Goal: Obtain resource: Obtain resource

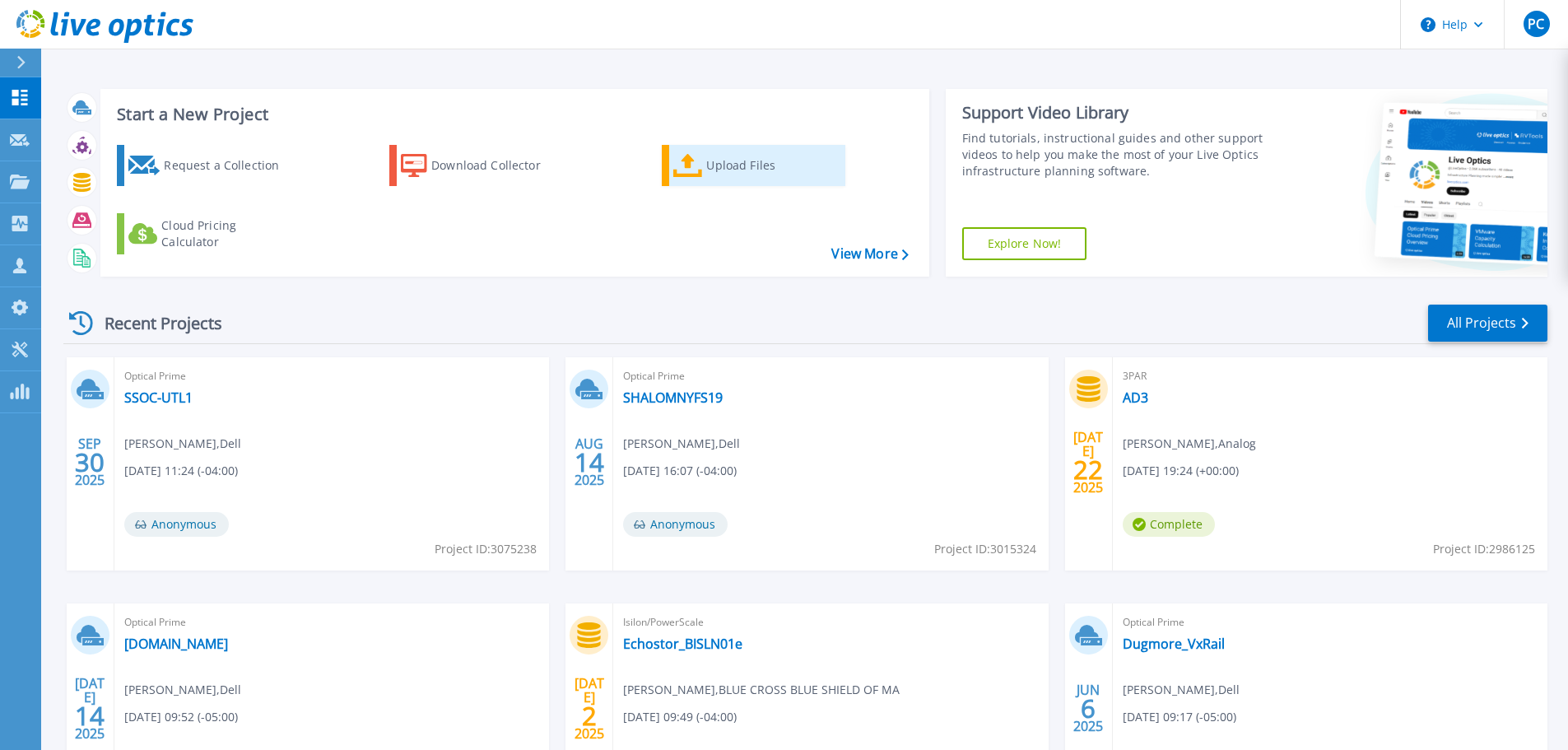
click at [716, 167] on div "Upload Files" at bounding box center [772, 166] width 132 height 33
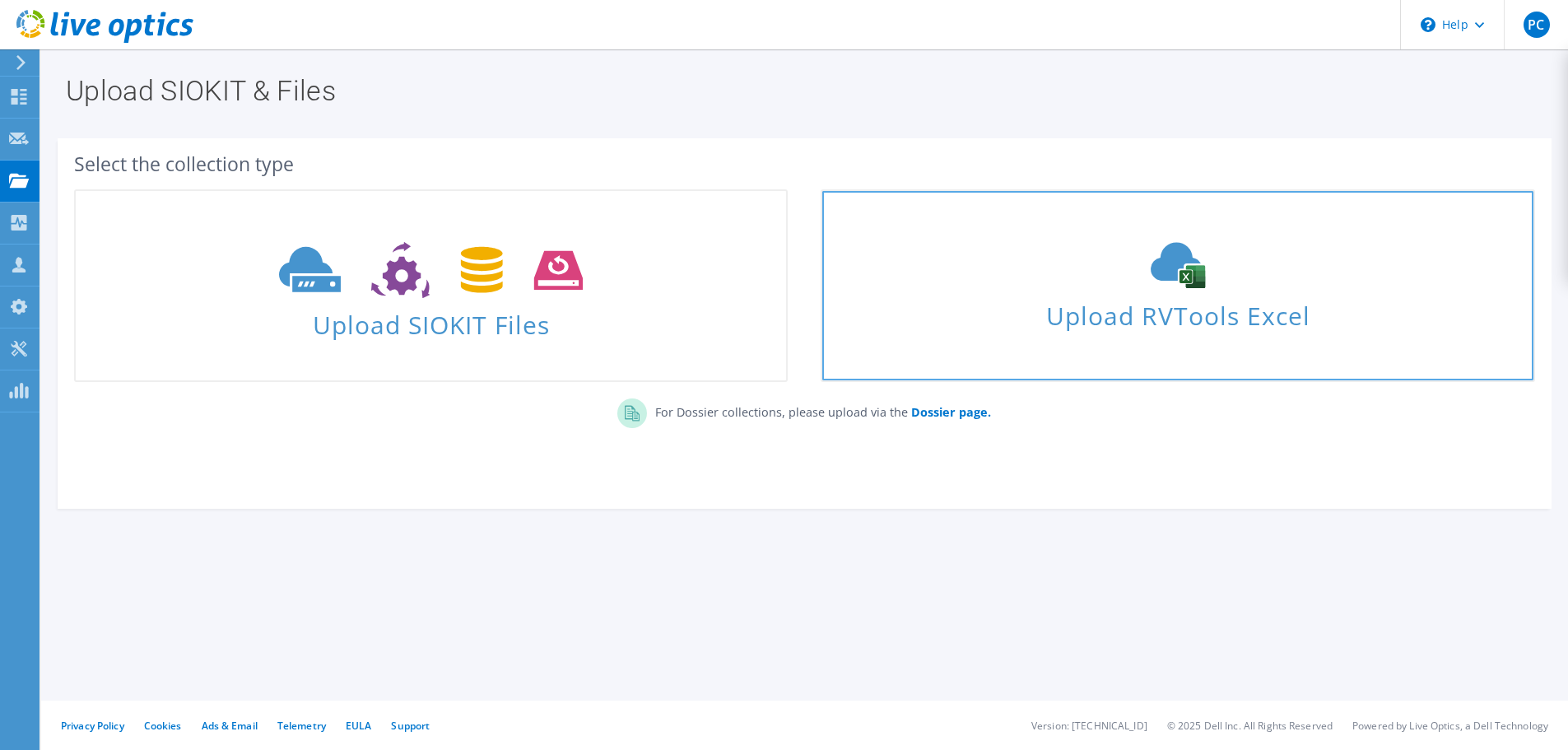
click at [1060, 315] on span "Upload RVTools Excel" at bounding box center [1177, 311] width 710 height 35
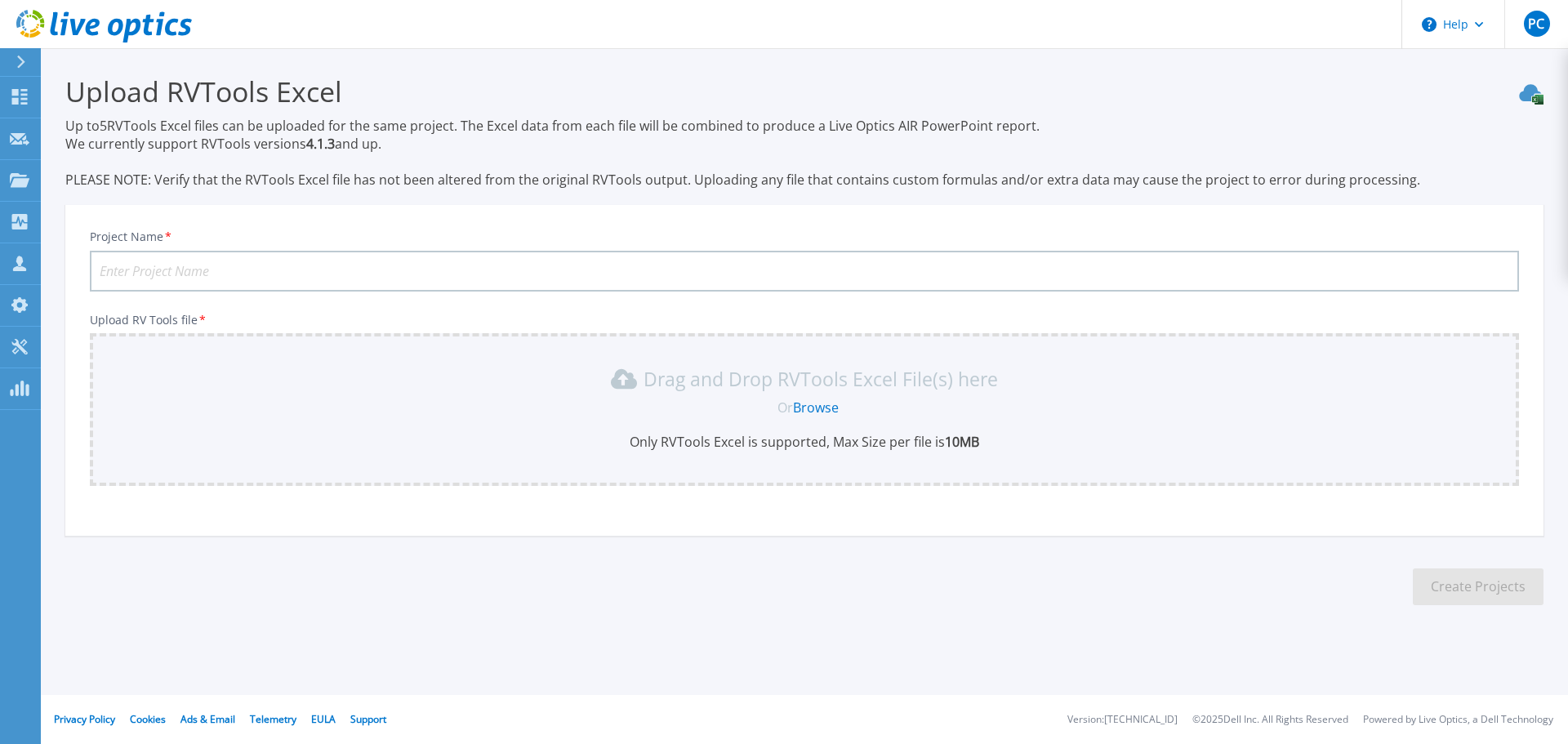
click at [184, 270] on input "Project Name *" at bounding box center [804, 271] width 1429 height 41
type input "Onto Innovation"
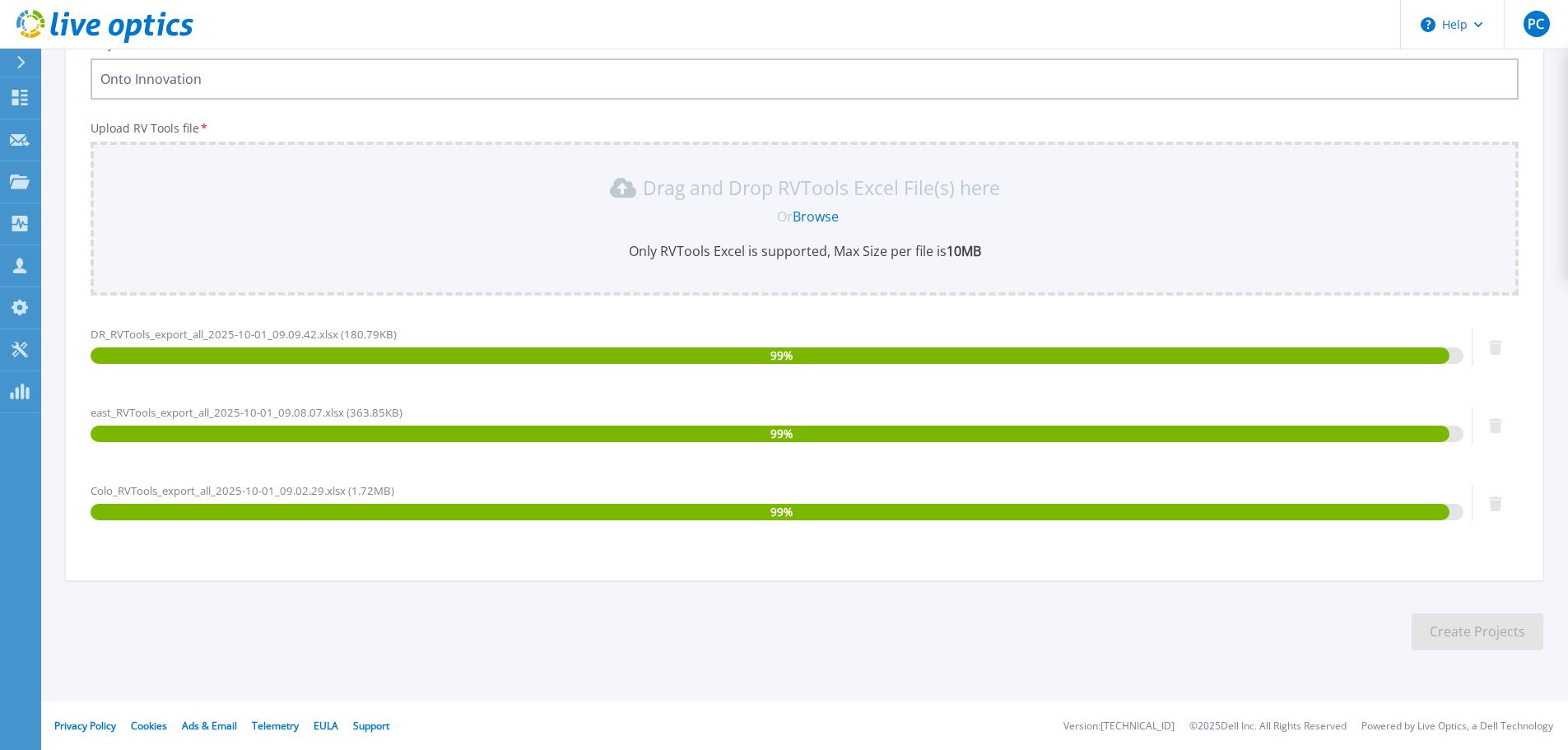
scroll to position [195, 0]
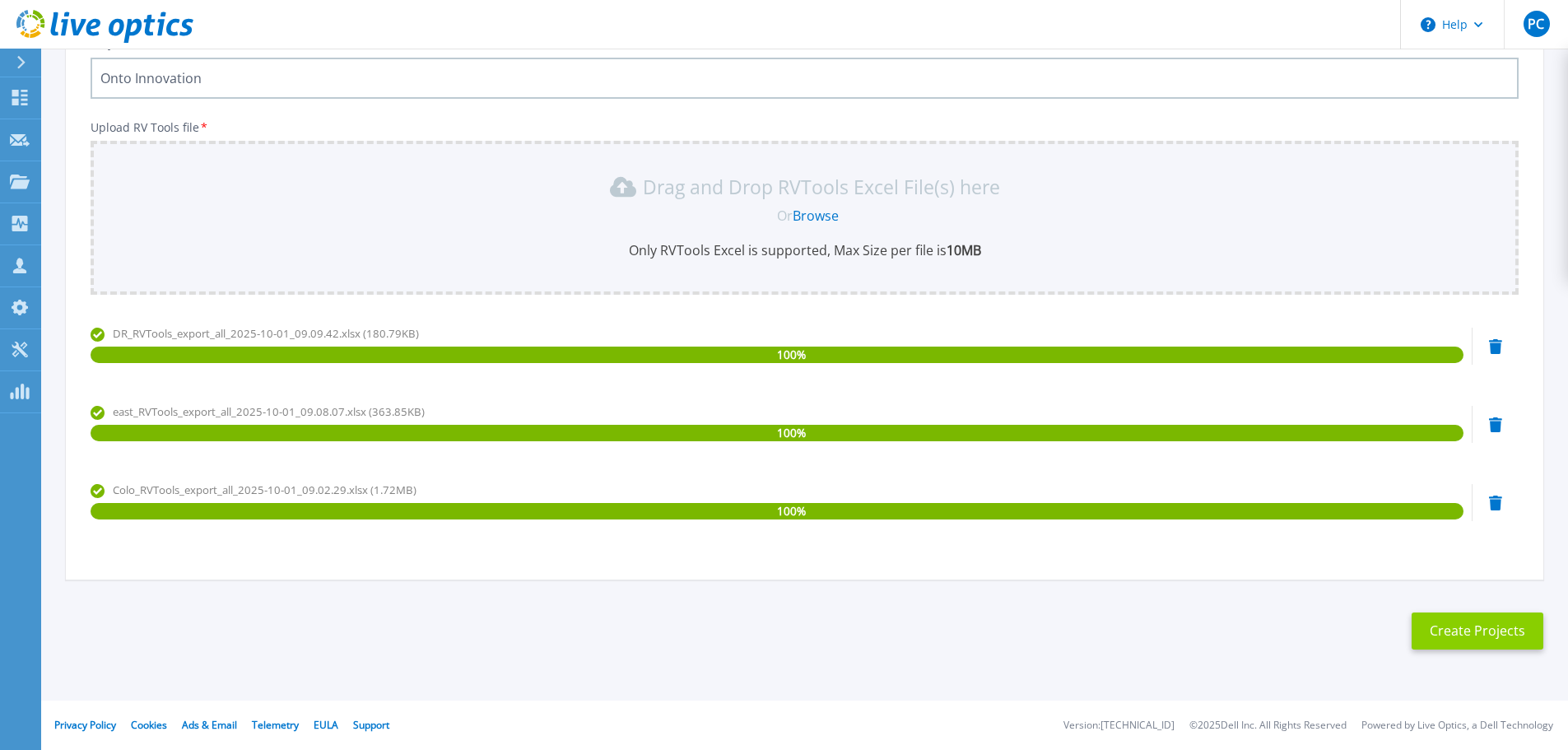
click at [1494, 630] on button "Create Projects" at bounding box center [1477, 631] width 132 height 37
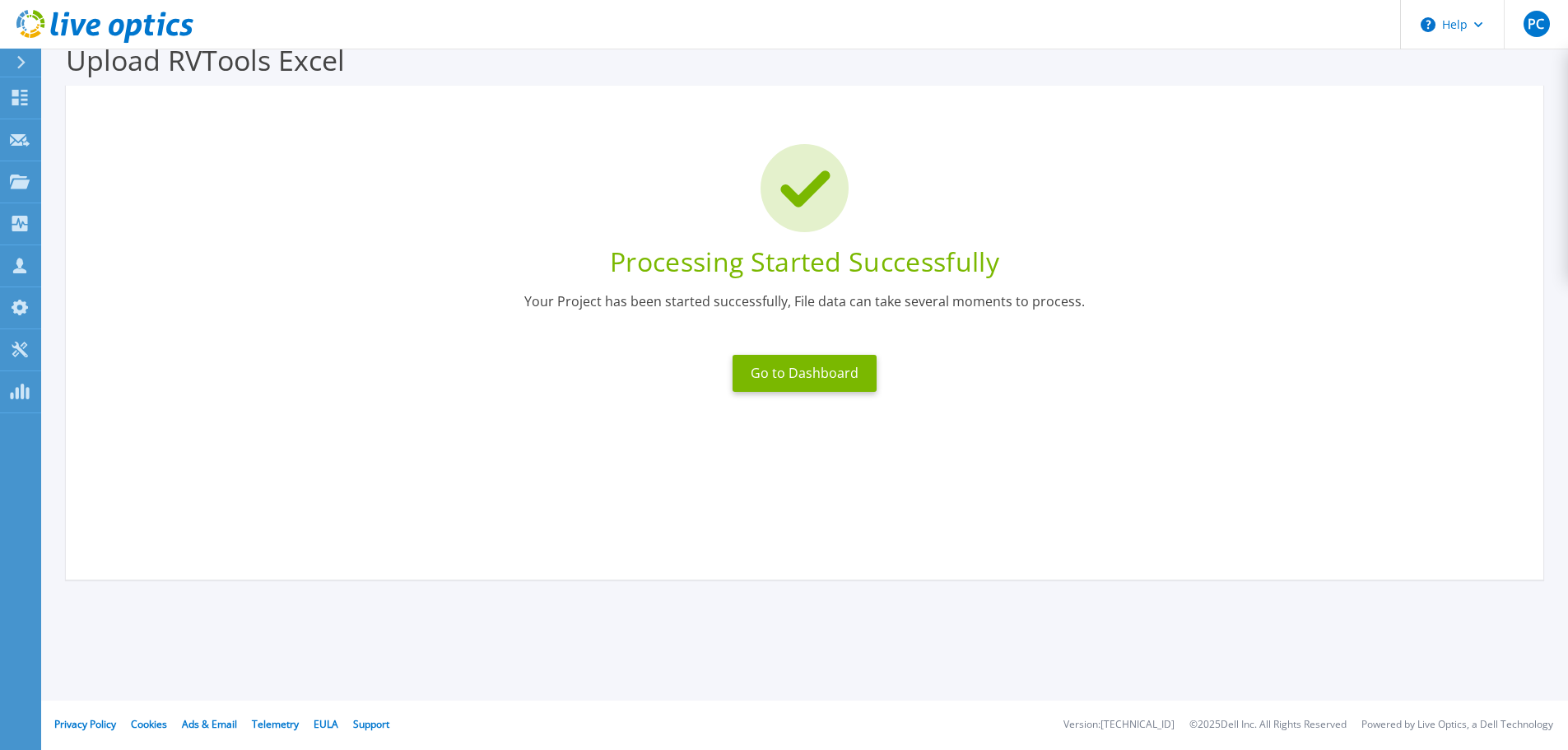
scroll to position [32, 0]
click at [826, 369] on button "Go to Dashboard" at bounding box center [804, 374] width 144 height 37
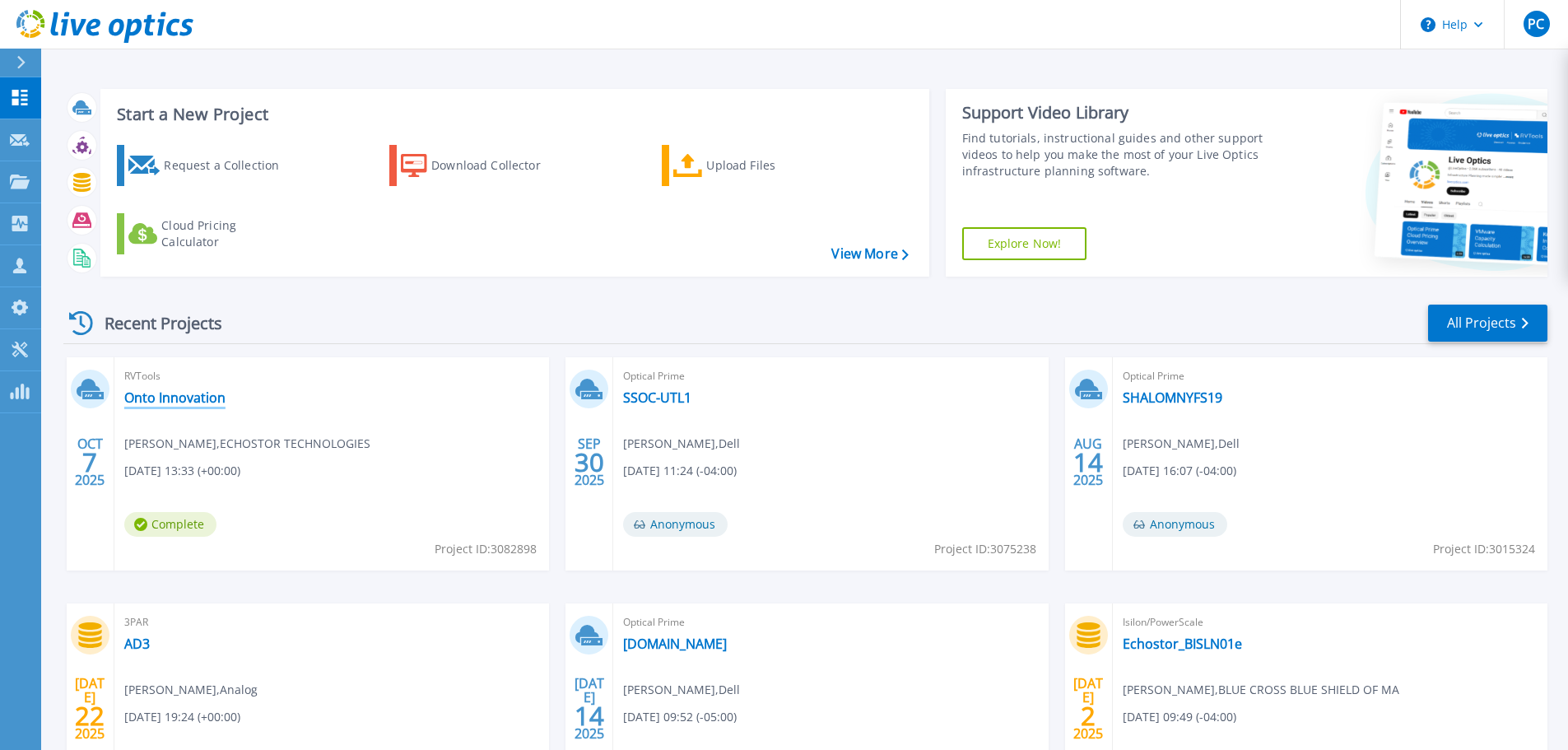
click at [208, 399] on link "Onto Innovation" at bounding box center [175, 398] width 101 height 17
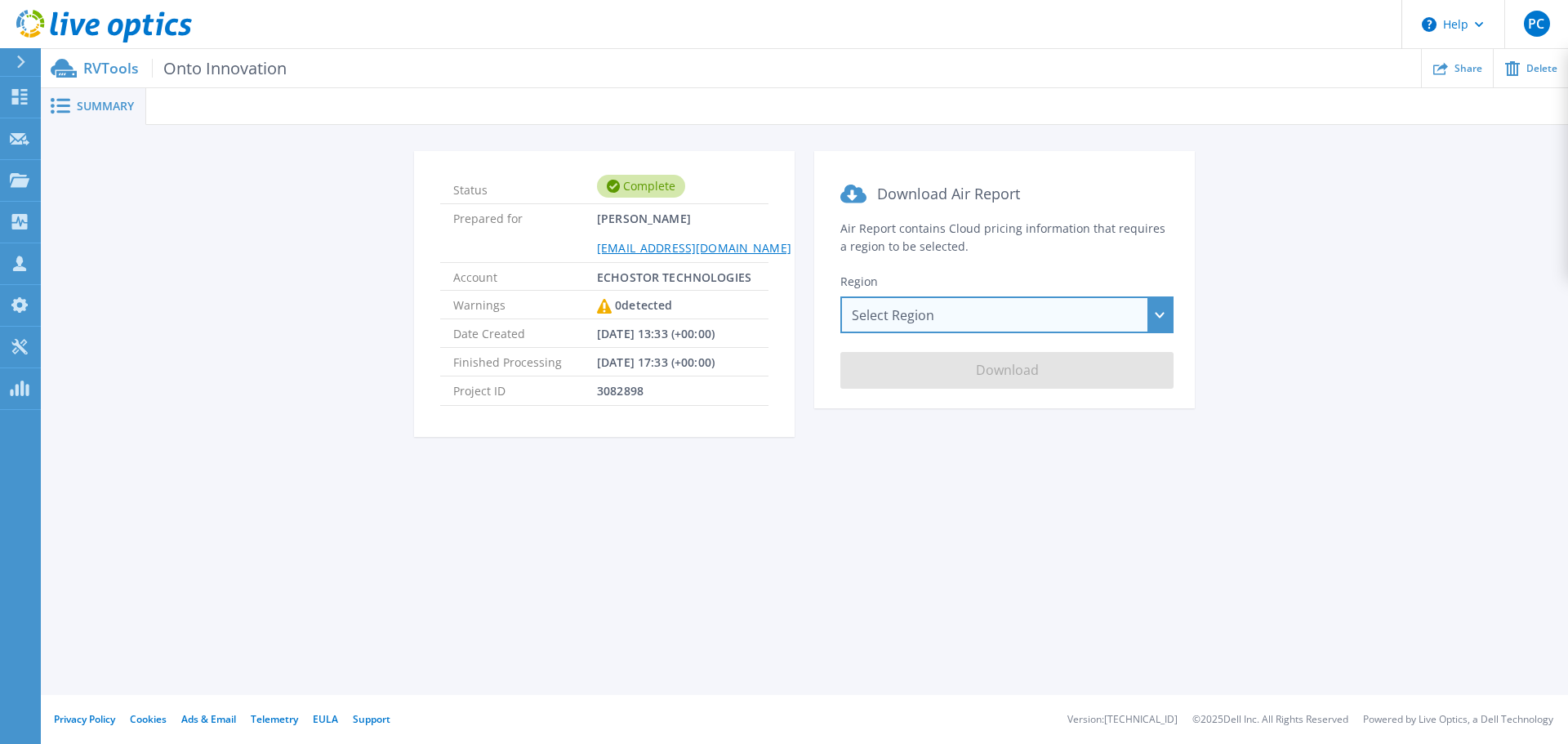
click at [977, 313] on div "Select Region [GEOGRAPHIC_DATA] ([GEOGRAPHIC_DATA]) [GEOGRAPHIC_DATA] ([GEOGRAP…" at bounding box center [1007, 315] width 333 height 37
click at [1322, 318] on div "Status Complete Prepared for [PERSON_NAME] [EMAIL_ADDRESS][DOMAIN_NAME] Account…" at bounding box center [805, 304] width 1479 height 306
click at [920, 316] on div "Select Region Asia Pacific (Hong Kong) Asia Pacific (Mumbai) Asia Pacific (Seou…" at bounding box center [1007, 315] width 333 height 37
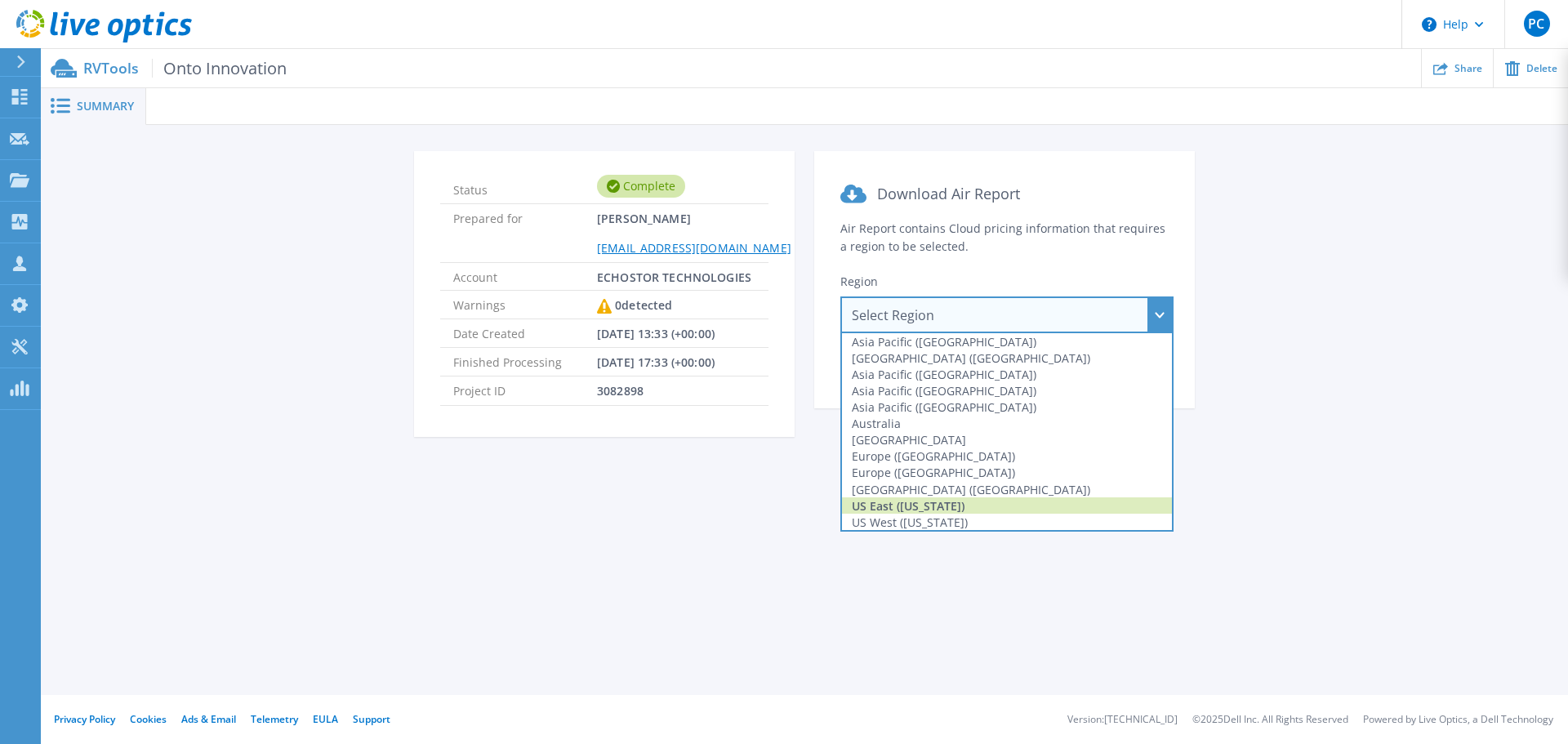
click at [934, 501] on div "US East (Virginia)" at bounding box center [1008, 506] width 330 height 16
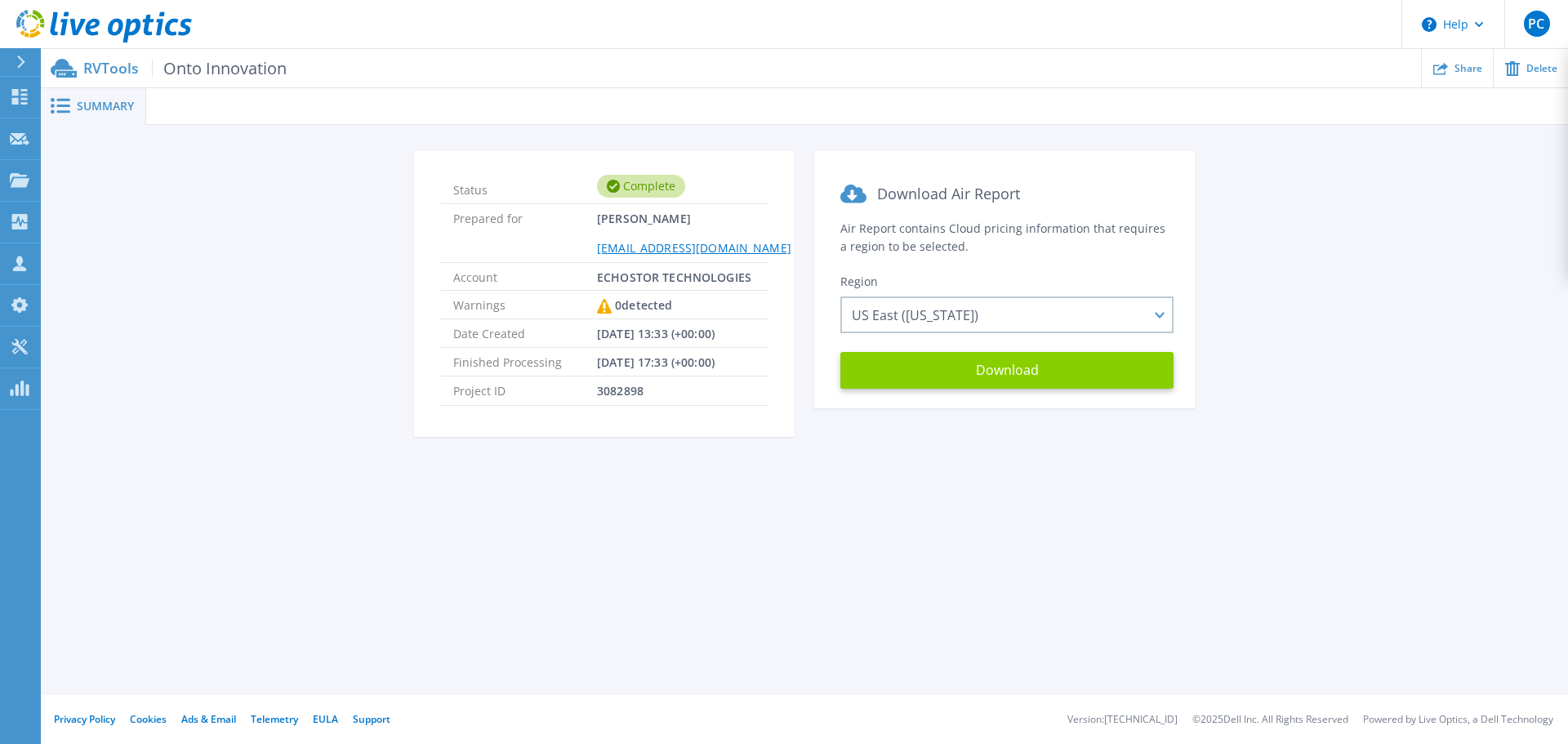
click at [994, 370] on button "Download" at bounding box center [1007, 371] width 333 height 37
drag, startPoint x: 120, startPoint y: 101, endPoint x: 120, endPoint y: 116, distance: 15.0
click at [120, 117] on div "Summary" at bounding box center [93, 107] width 105 height 37
click at [120, 109] on span "Summary" at bounding box center [105, 106] width 57 height 12
click at [56, 103] on icon at bounding box center [59, 105] width 19 height 16
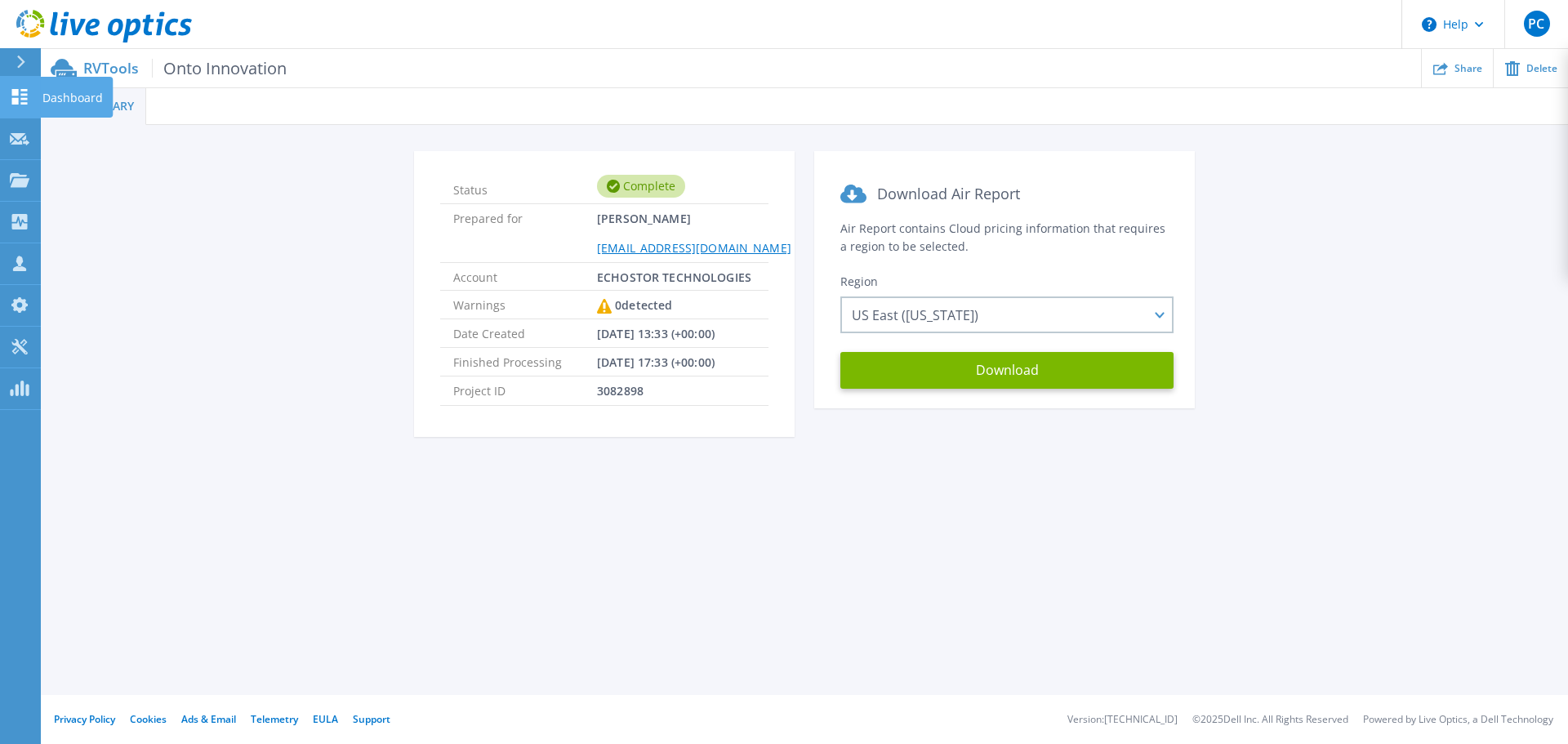
click at [62, 102] on p "Dashboard" at bounding box center [73, 98] width 60 height 43
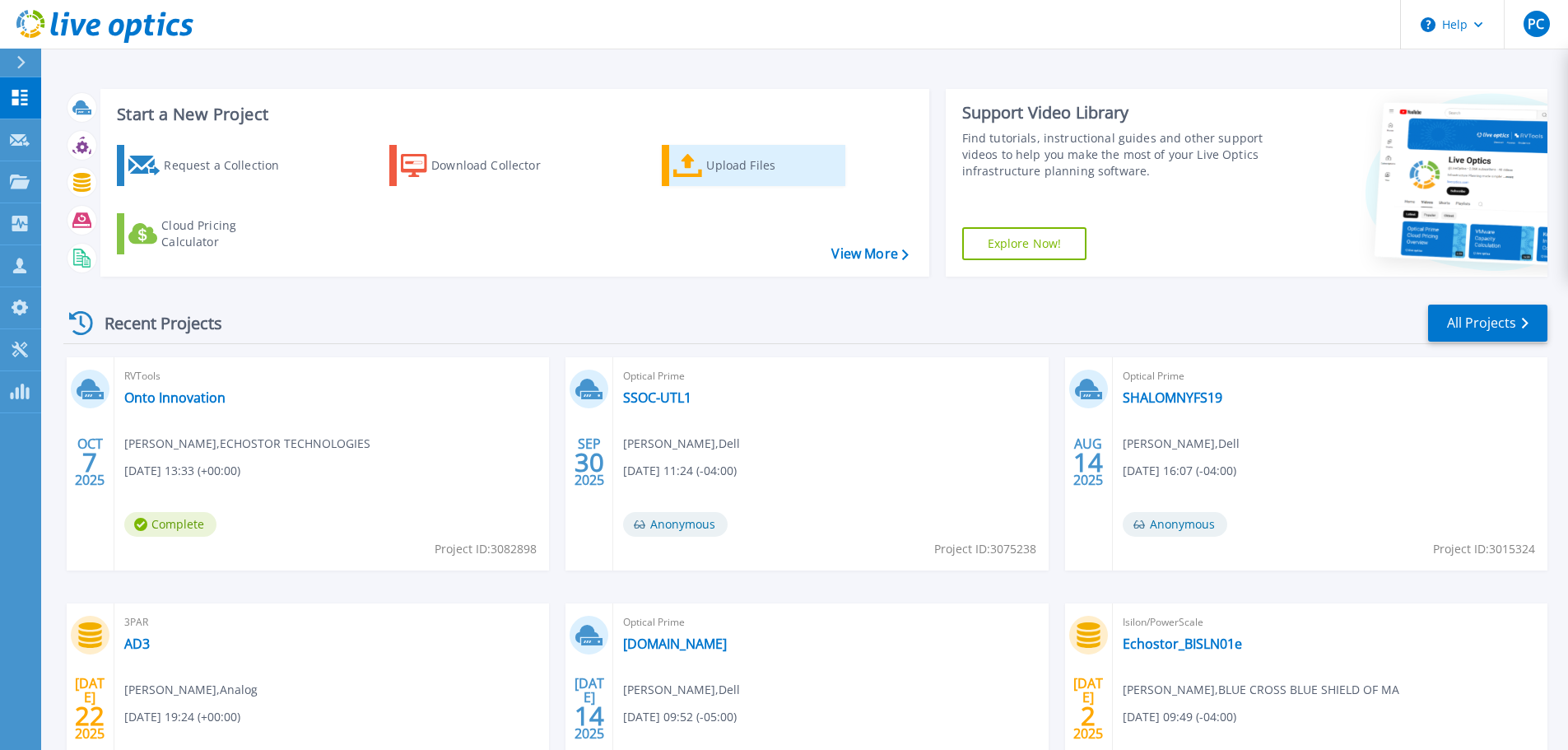
click at [764, 174] on div "Upload Files" at bounding box center [772, 166] width 132 height 33
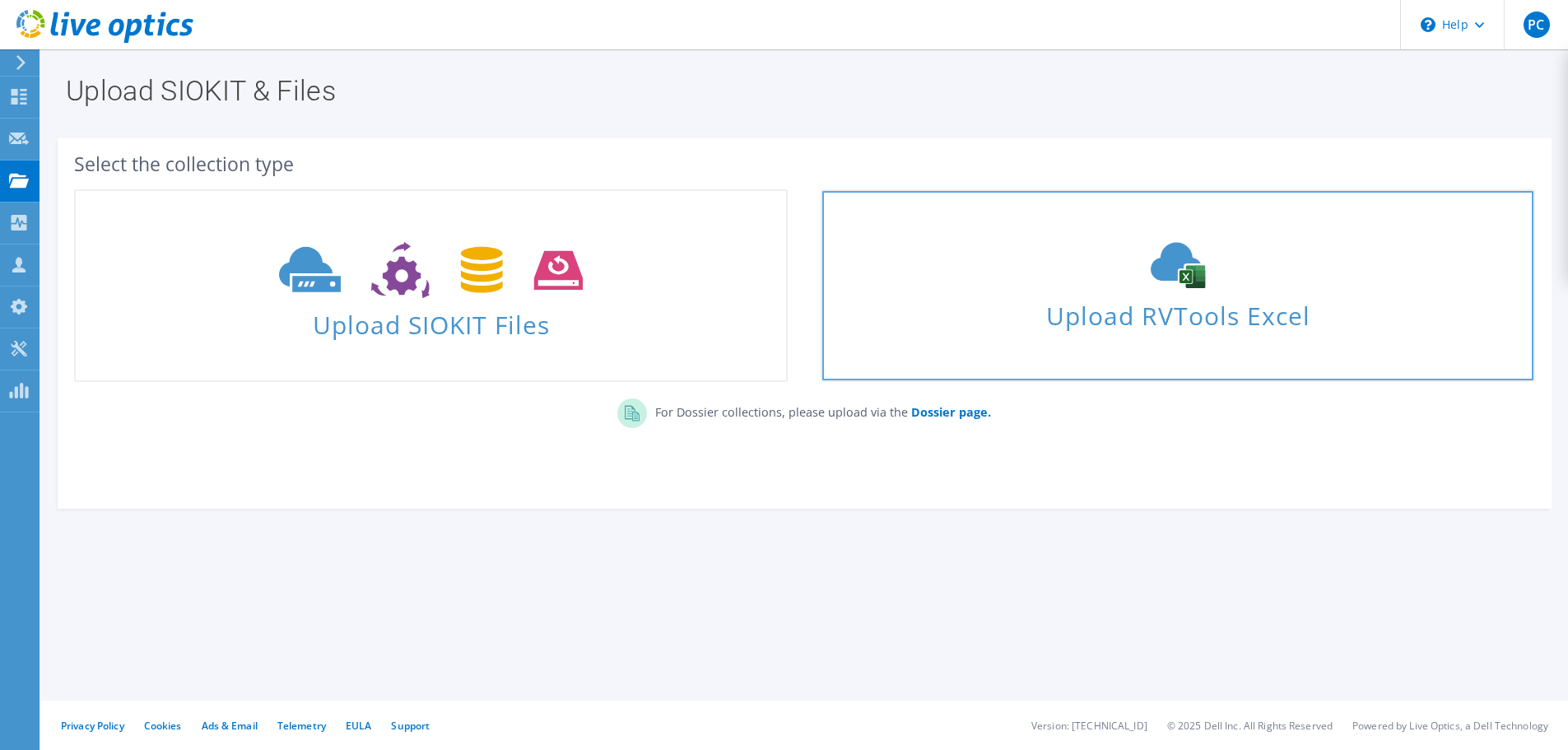
click at [1082, 305] on span "Upload RVTools Excel" at bounding box center [1177, 311] width 710 height 35
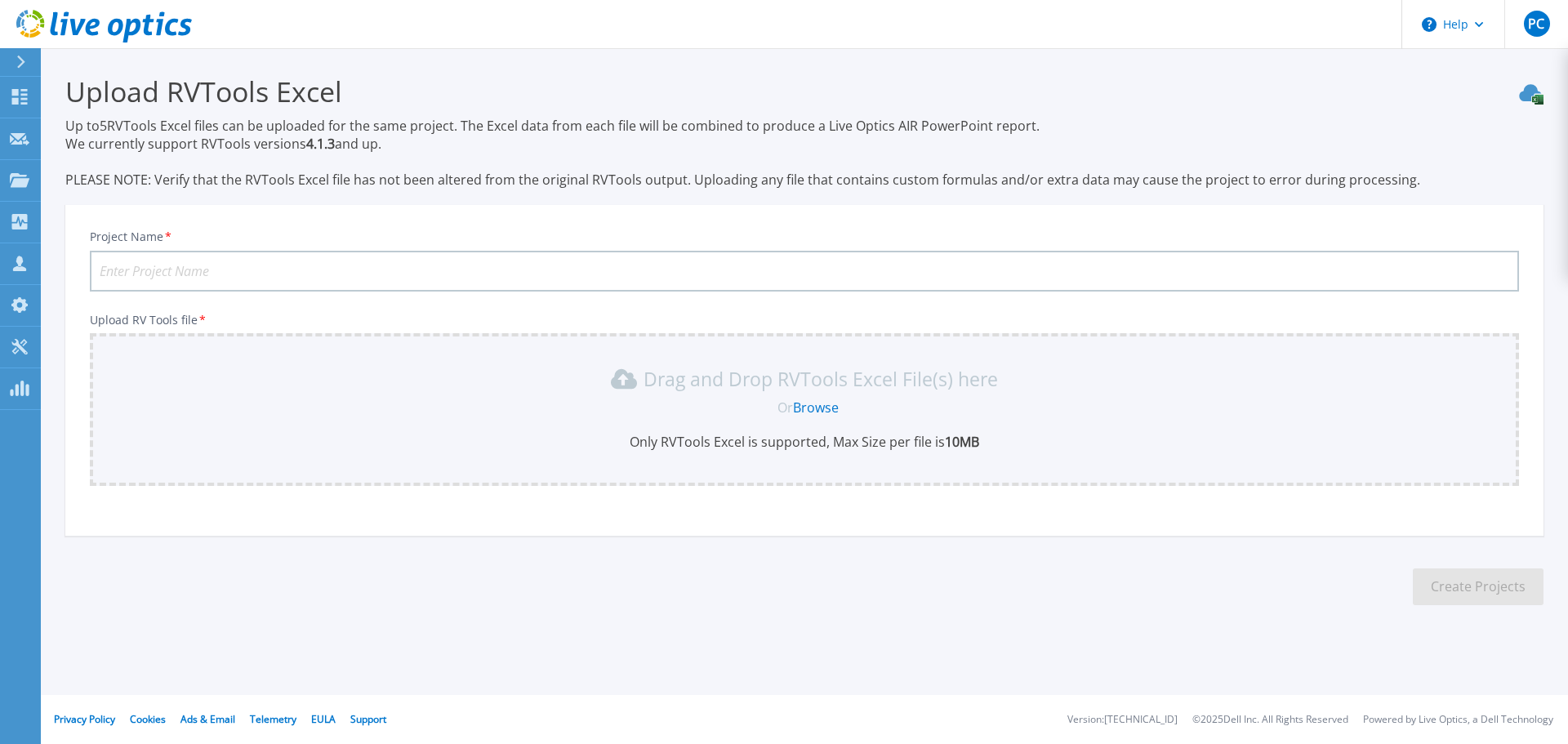
click at [292, 264] on input "Project Name *" at bounding box center [804, 271] width 1429 height 41
click at [172, 271] on input "Onto" at bounding box center [804, 271] width 1429 height 41
type input "Onto Bloomington"
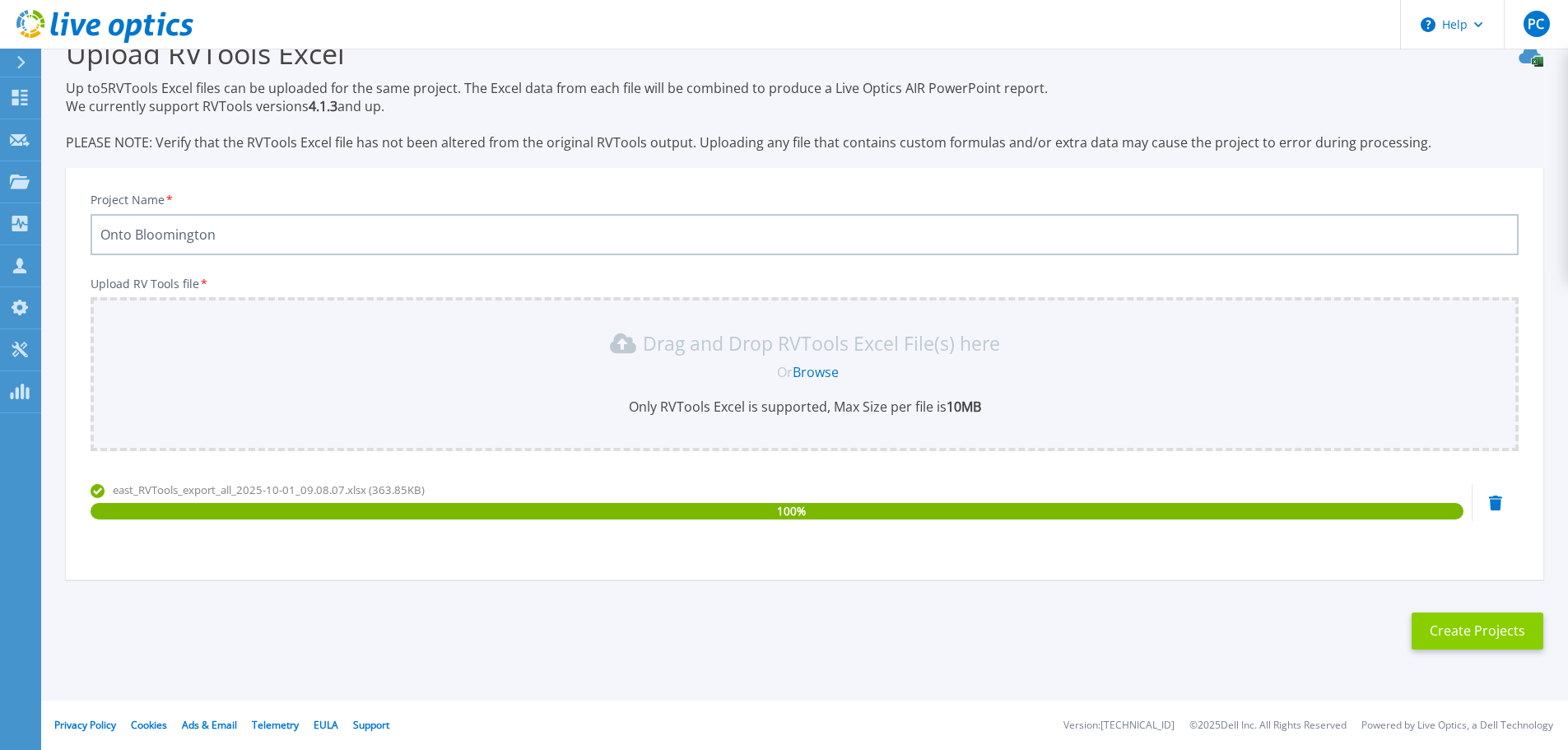
click at [1484, 631] on button "Create Projects" at bounding box center [1477, 631] width 132 height 37
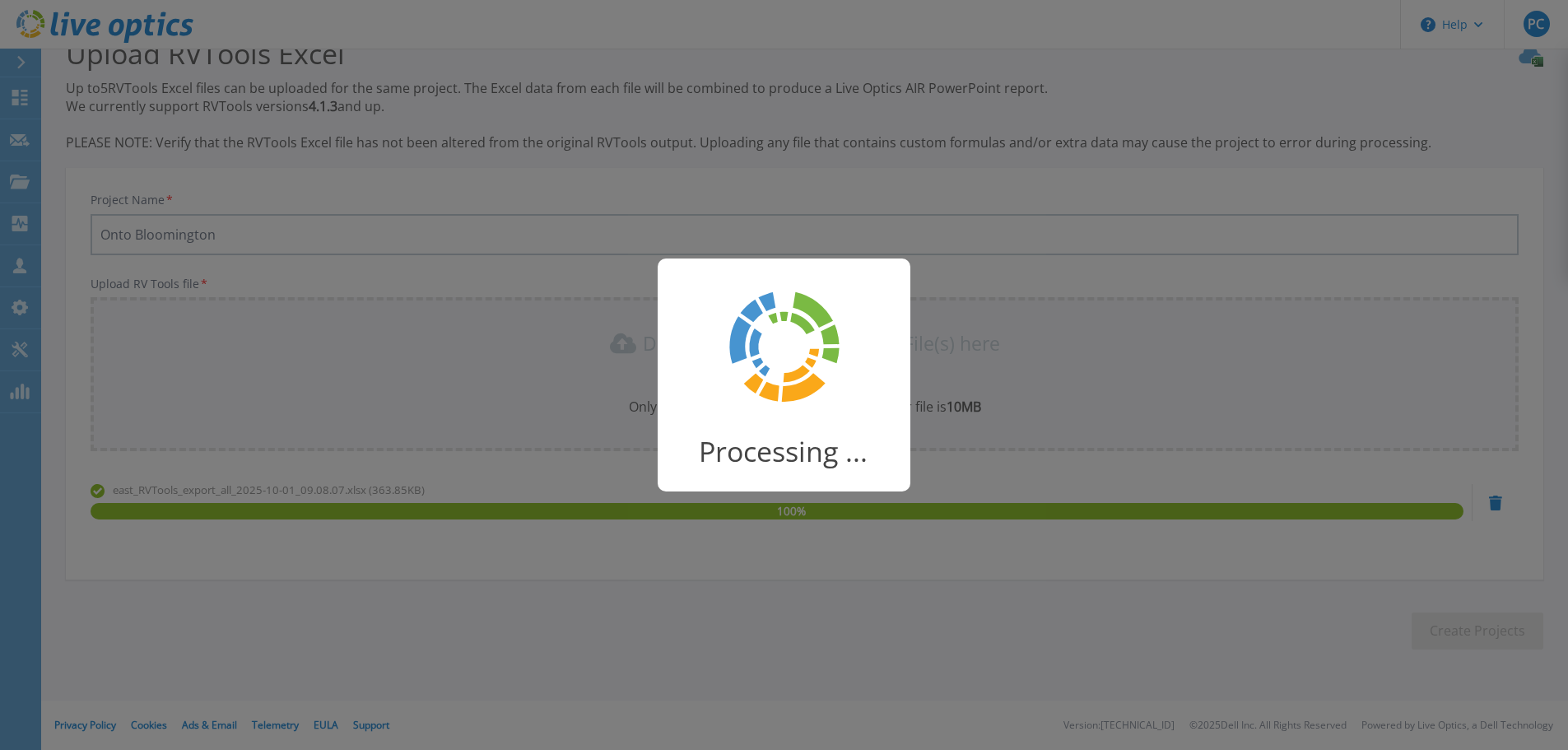
scroll to position [32, 0]
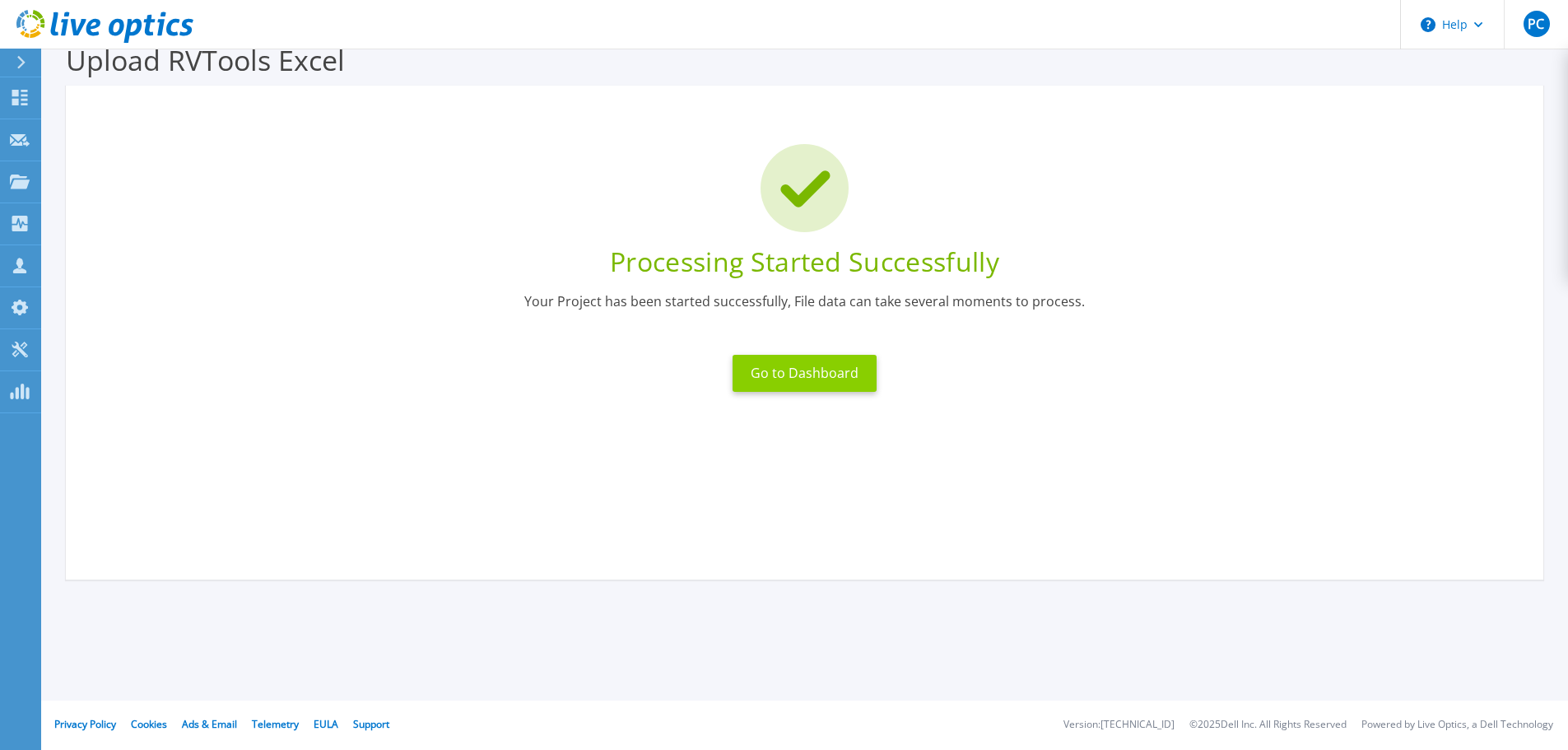
click at [808, 375] on button "Go to Dashboard" at bounding box center [804, 374] width 144 height 37
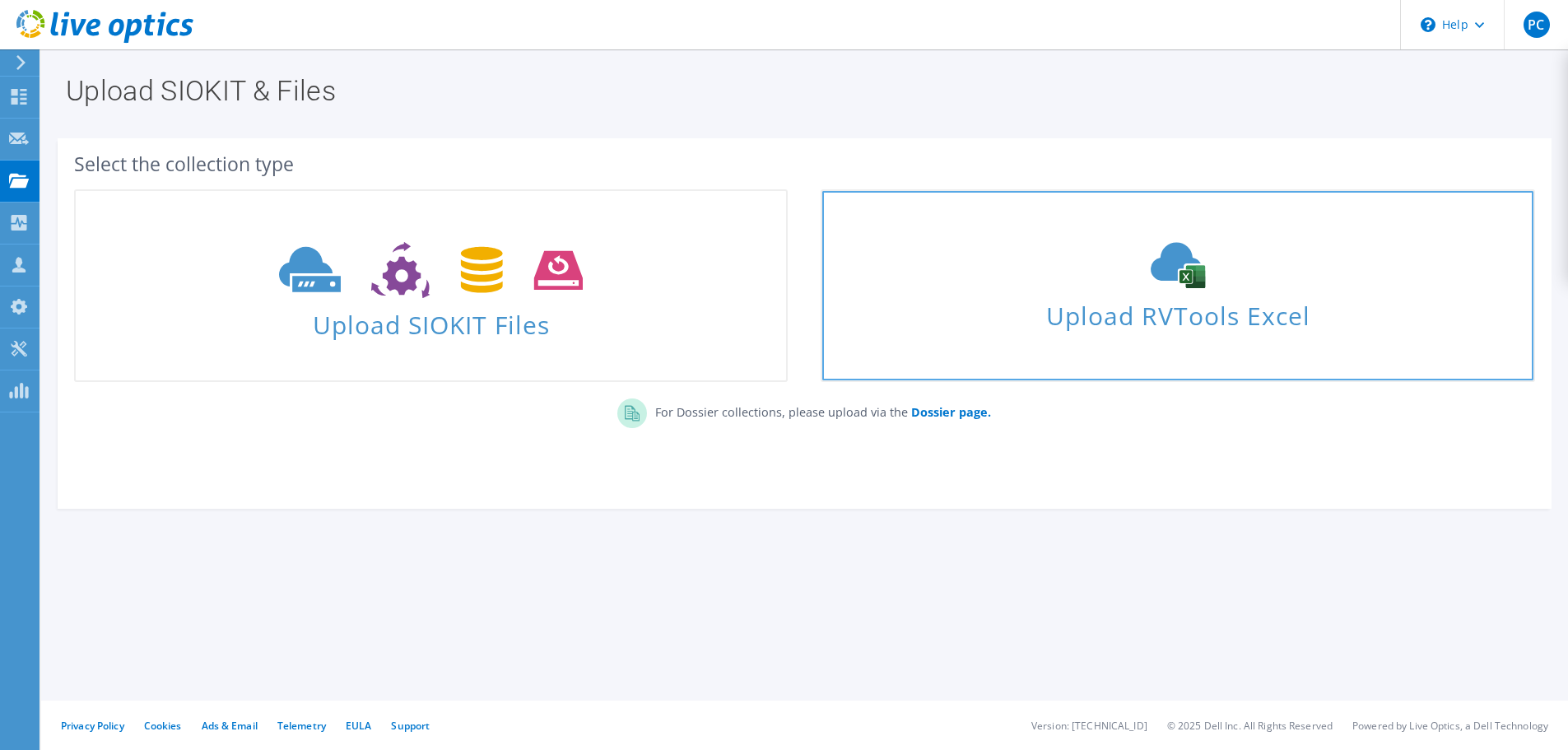
click at [1139, 317] on span "Upload RVTools Excel" at bounding box center [1177, 311] width 710 height 35
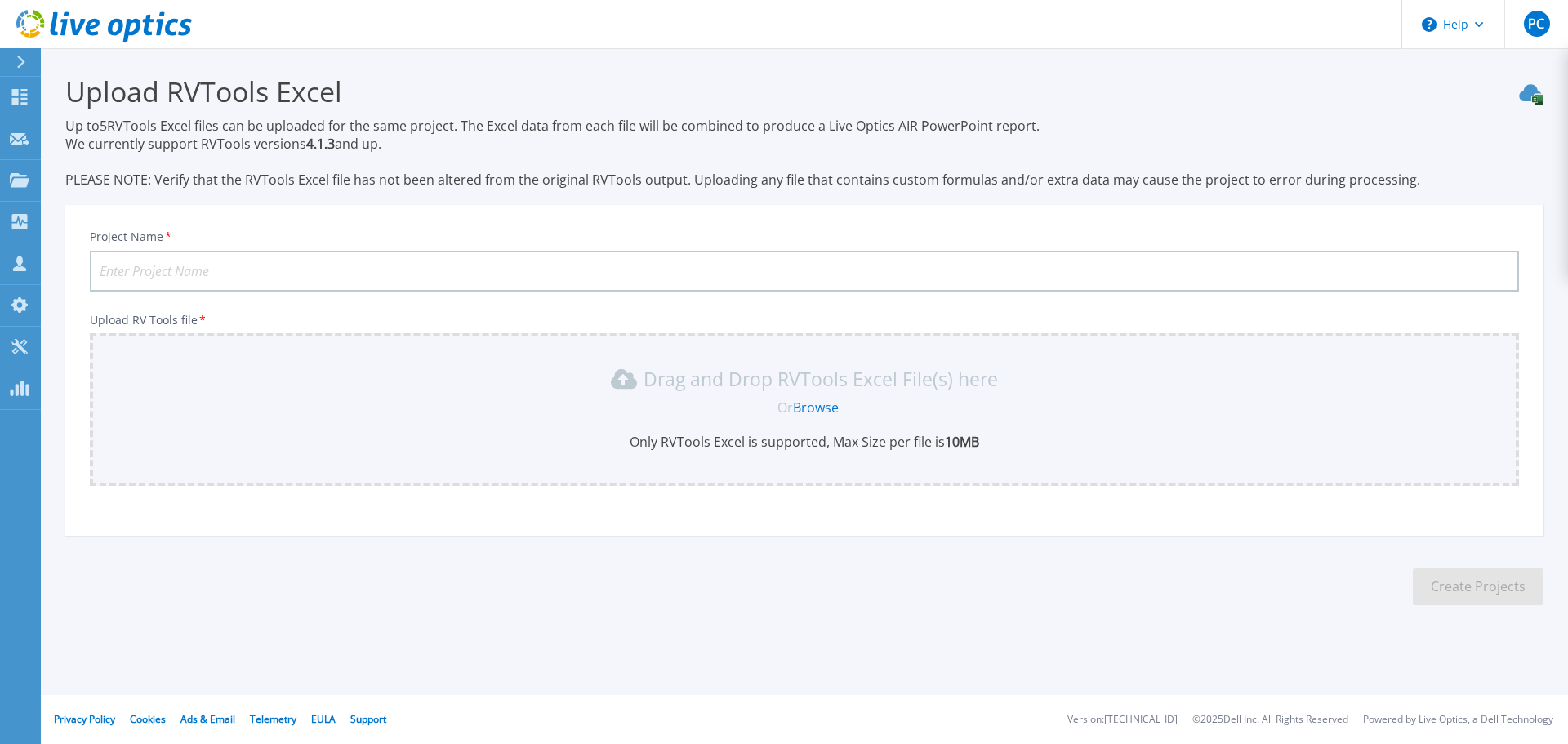
click at [284, 269] on input "Project Name *" at bounding box center [804, 271] width 1429 height 41
type input "Onto COLO"
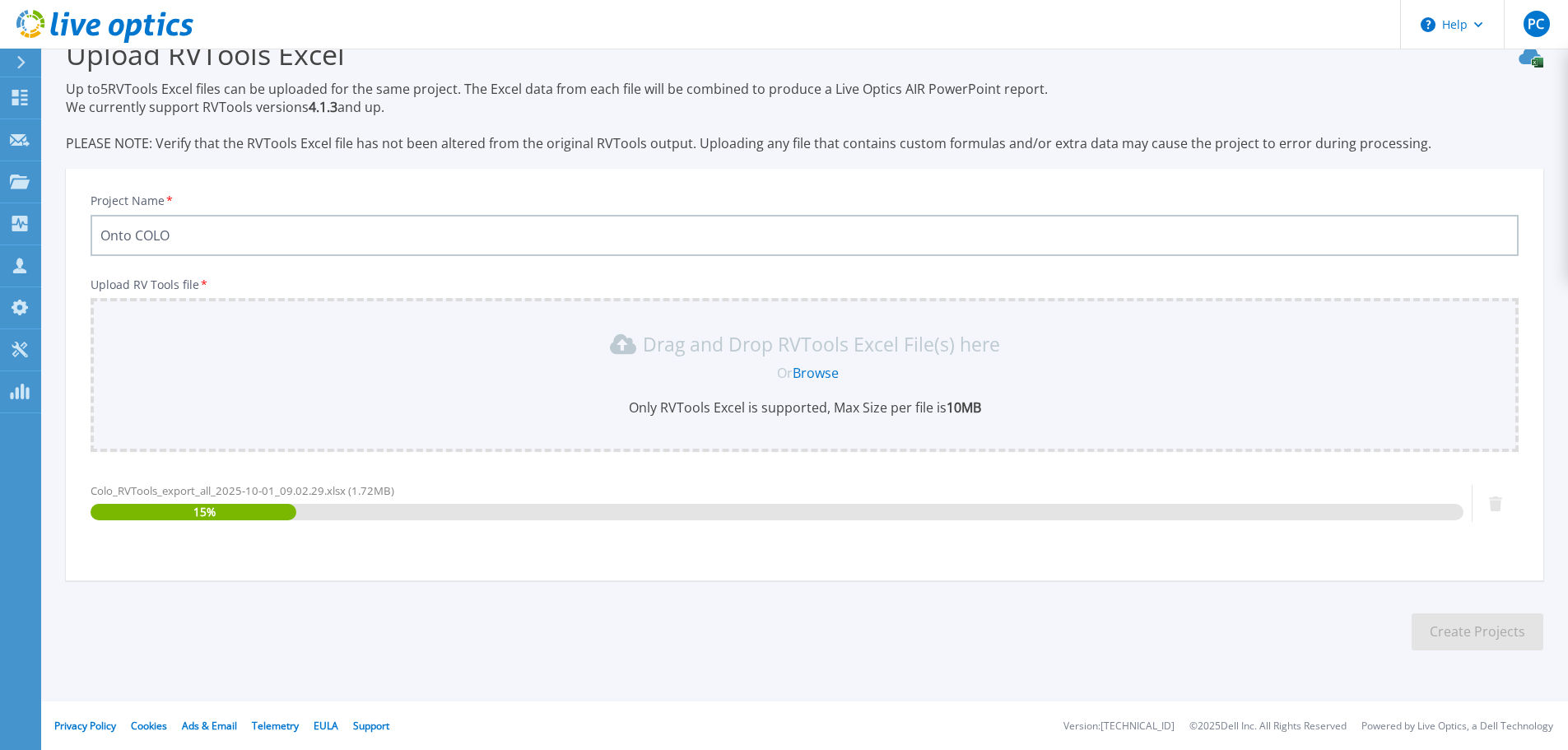
scroll to position [39, 0]
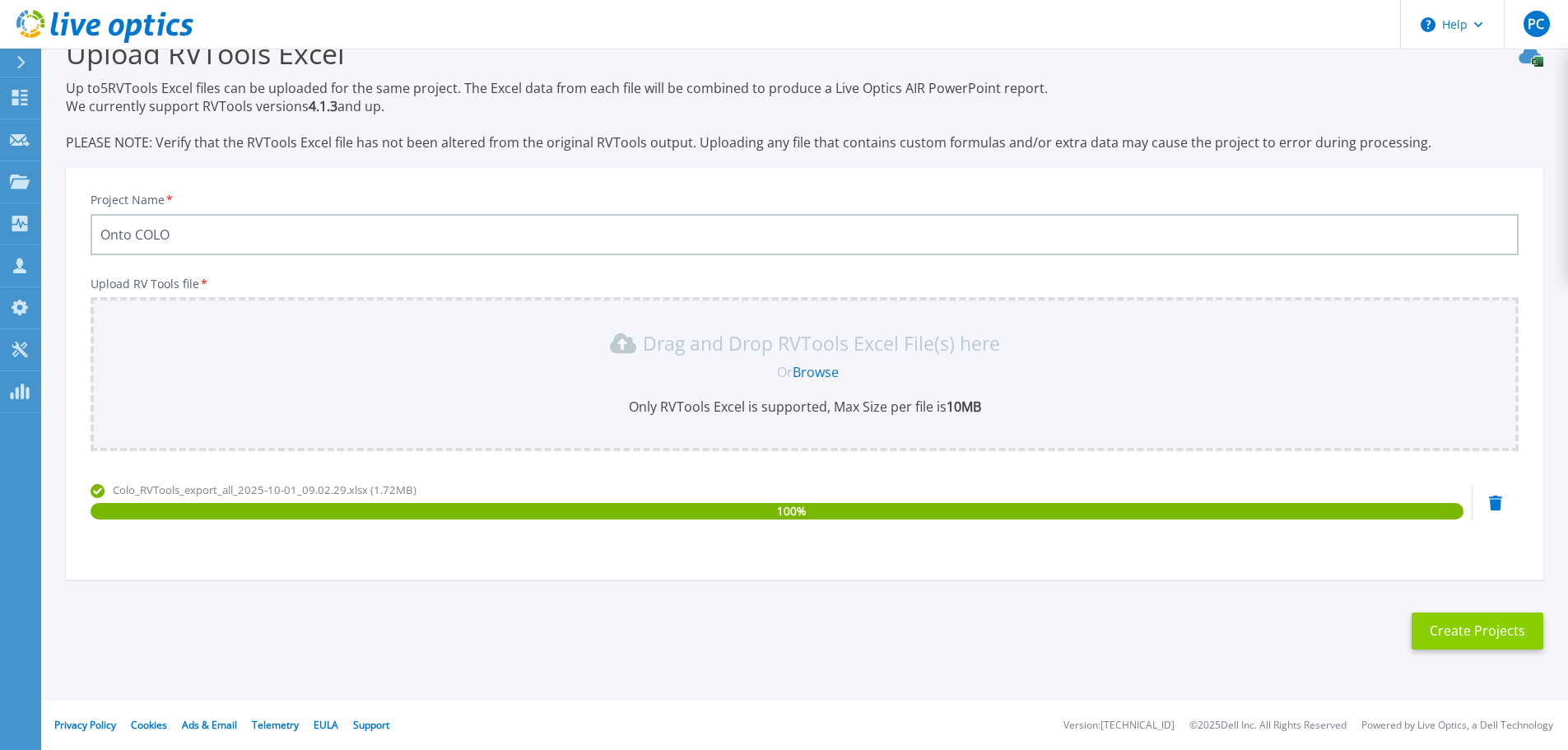
click at [1464, 630] on button "Create Projects" at bounding box center [1477, 631] width 132 height 37
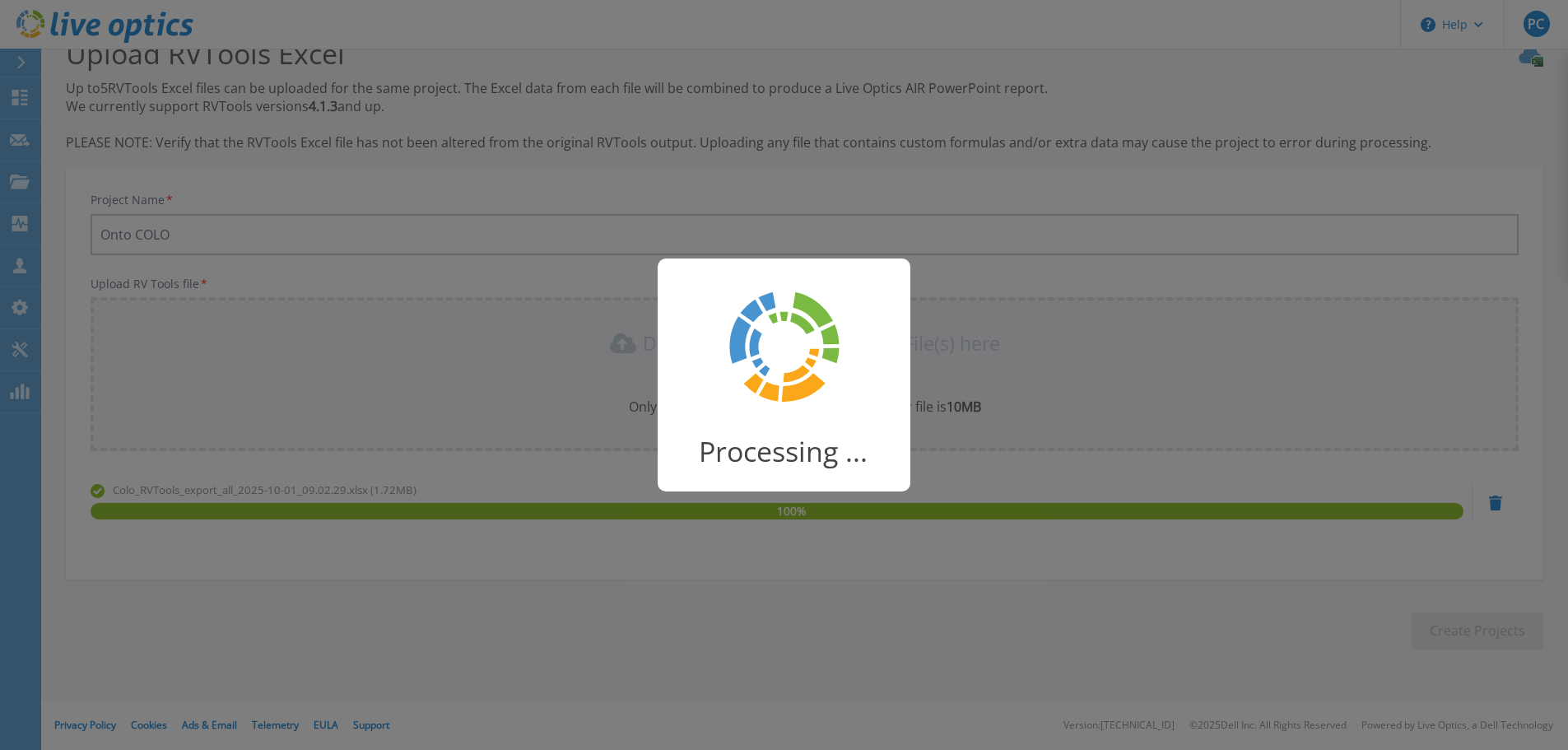
scroll to position [32, 0]
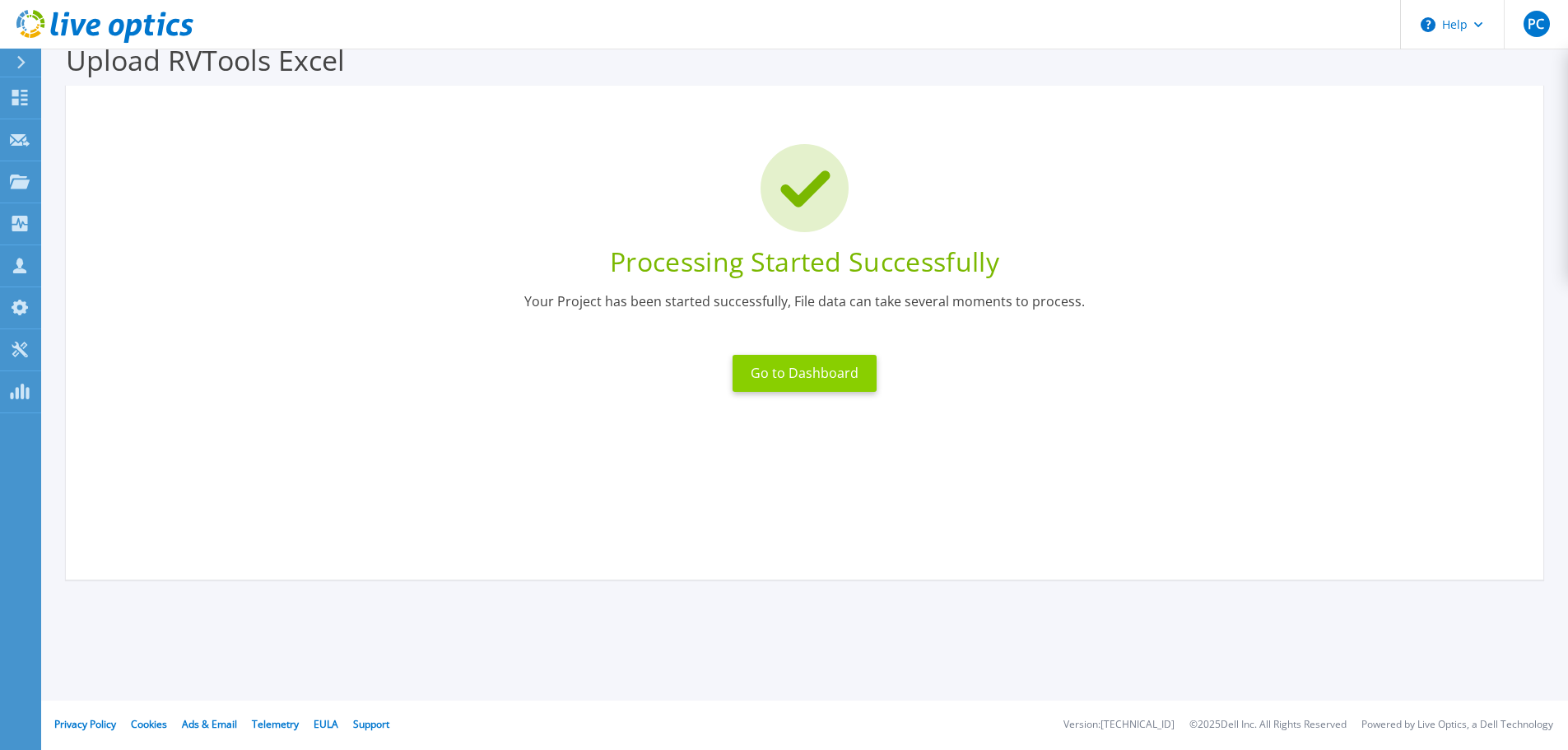
click at [782, 363] on button "Go to Dashboard" at bounding box center [804, 374] width 144 height 37
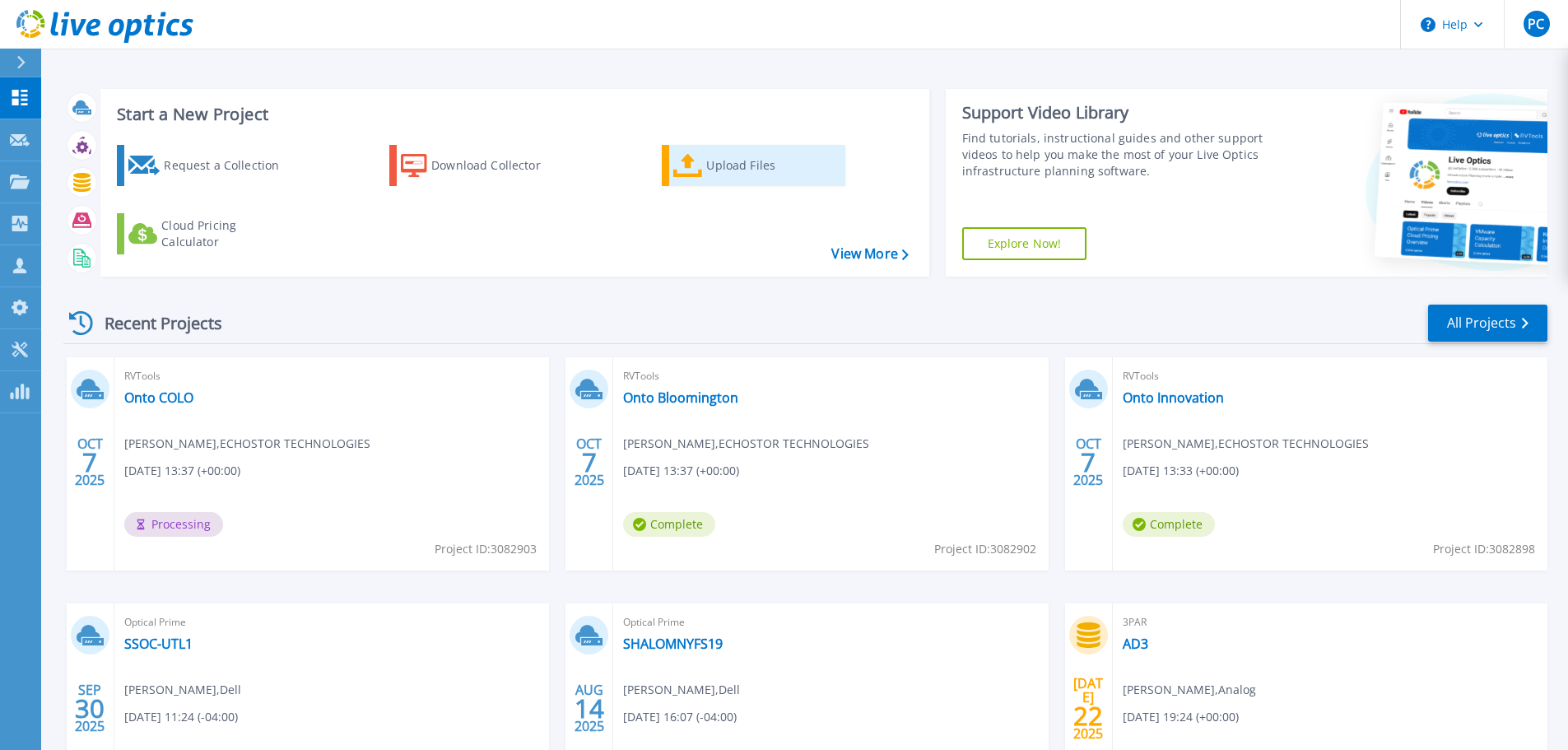
click at [739, 168] on div "Upload Files" at bounding box center [772, 166] width 132 height 33
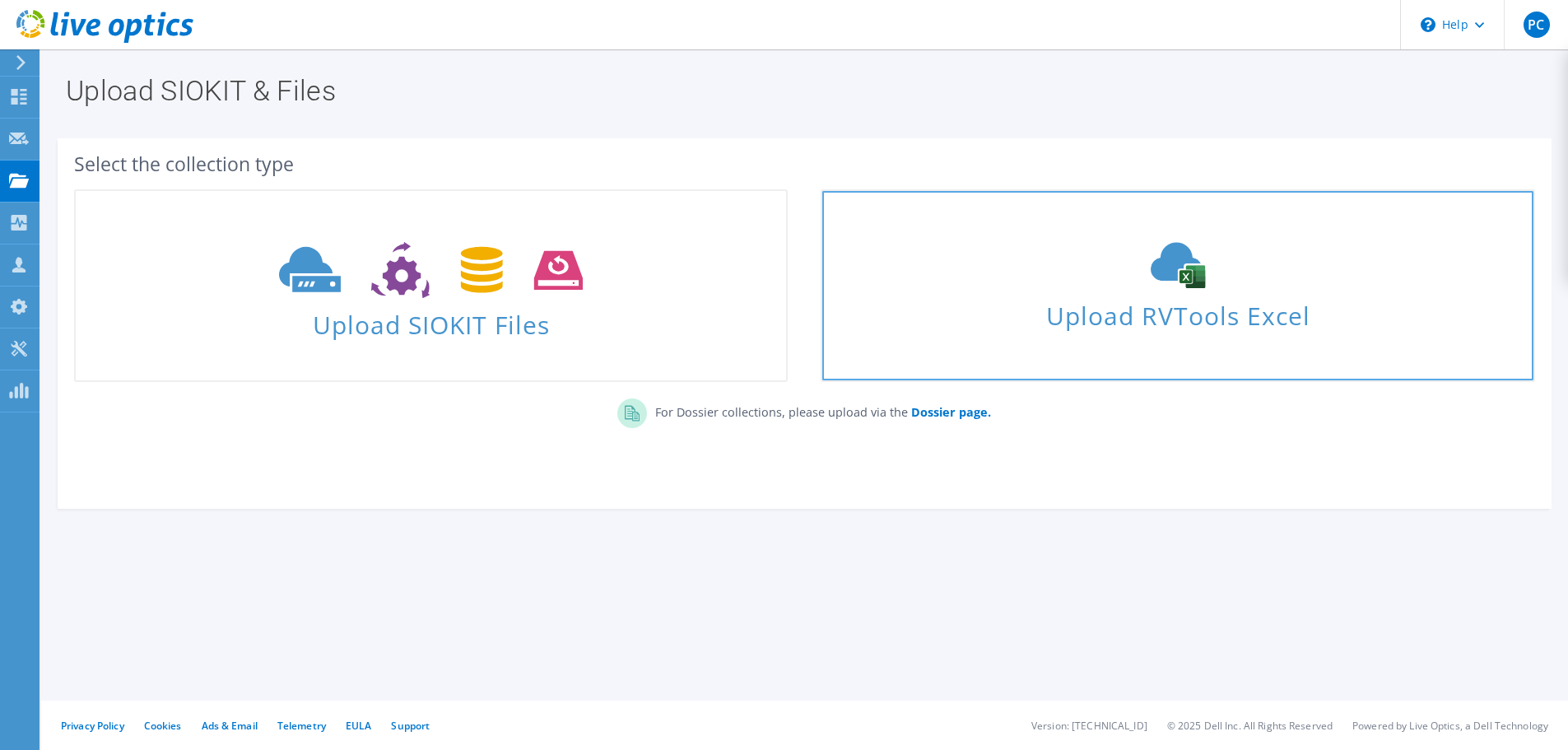
click at [1141, 300] on span "Upload RVTools Excel" at bounding box center [1177, 311] width 710 height 35
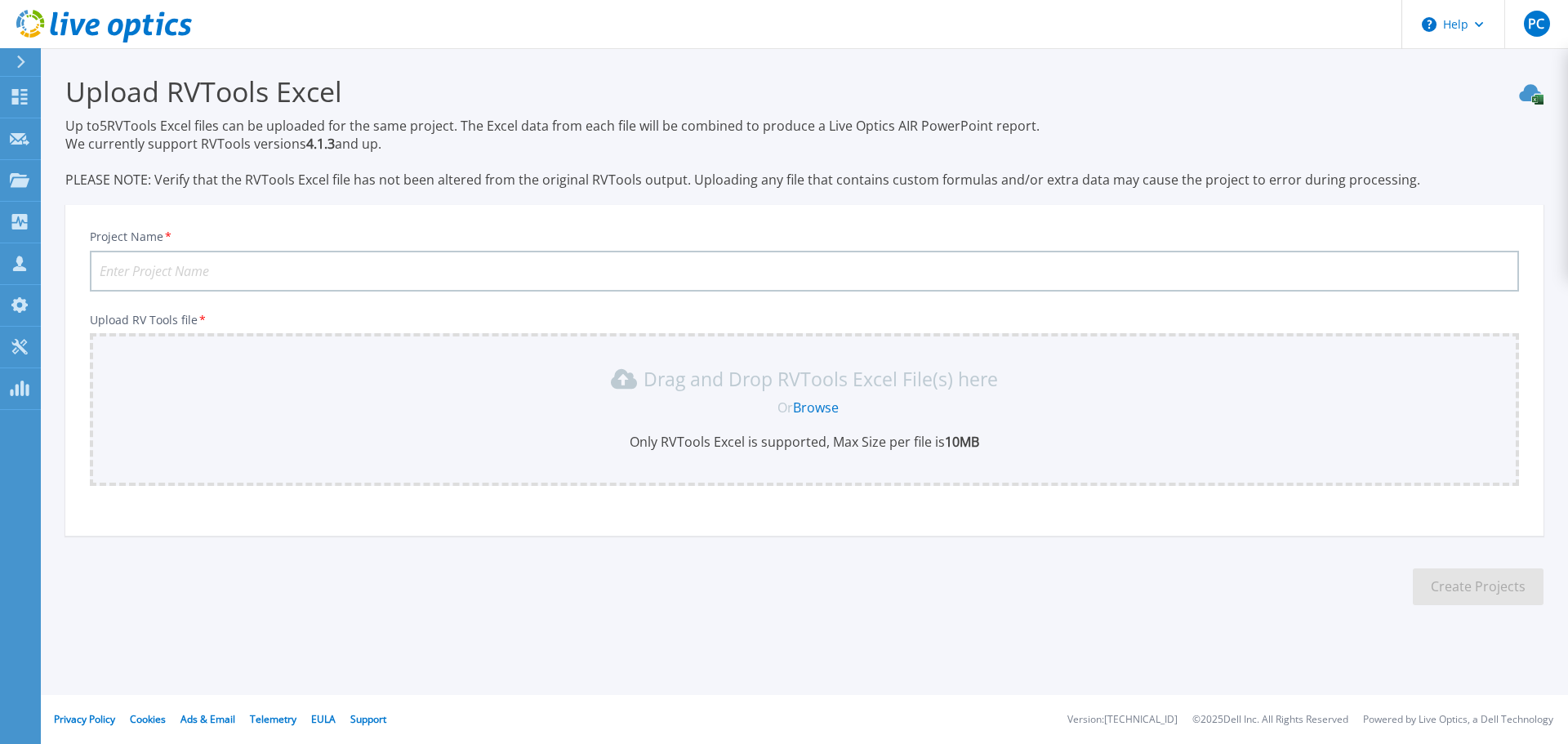
click at [421, 275] on input "Project Name *" at bounding box center [804, 271] width 1429 height 41
type input "Onto DR"
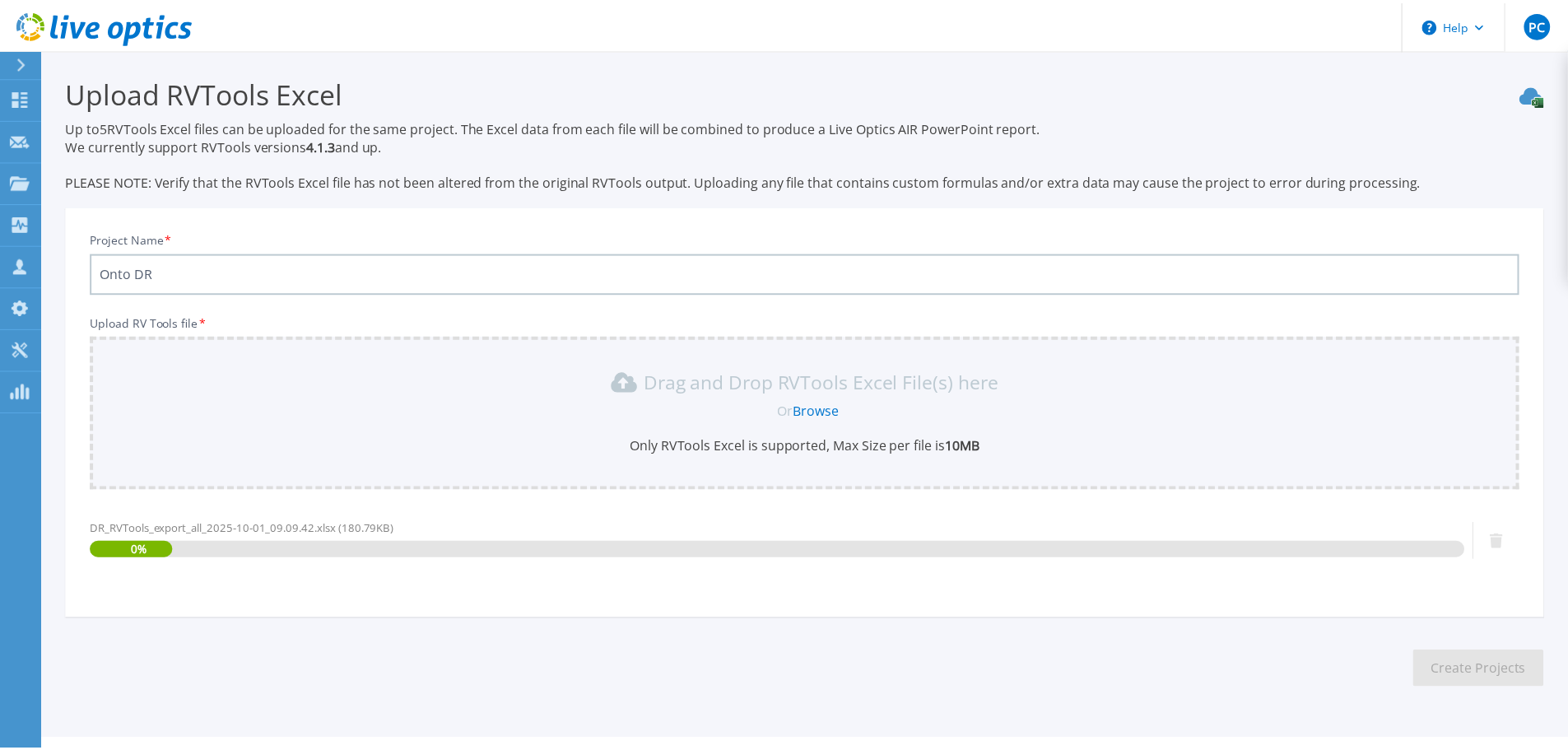
scroll to position [39, 0]
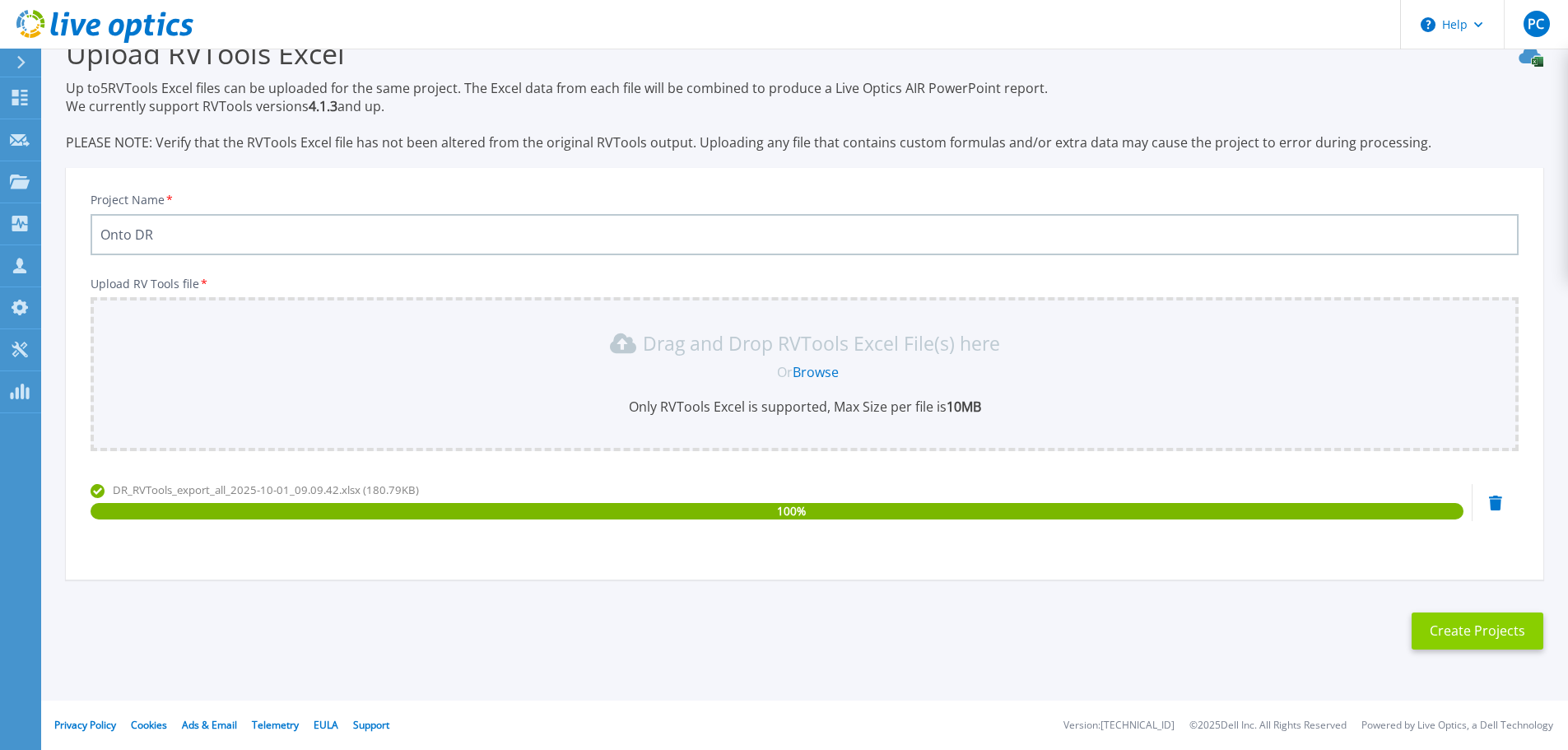
click at [1475, 636] on button "Create Projects" at bounding box center [1477, 631] width 132 height 37
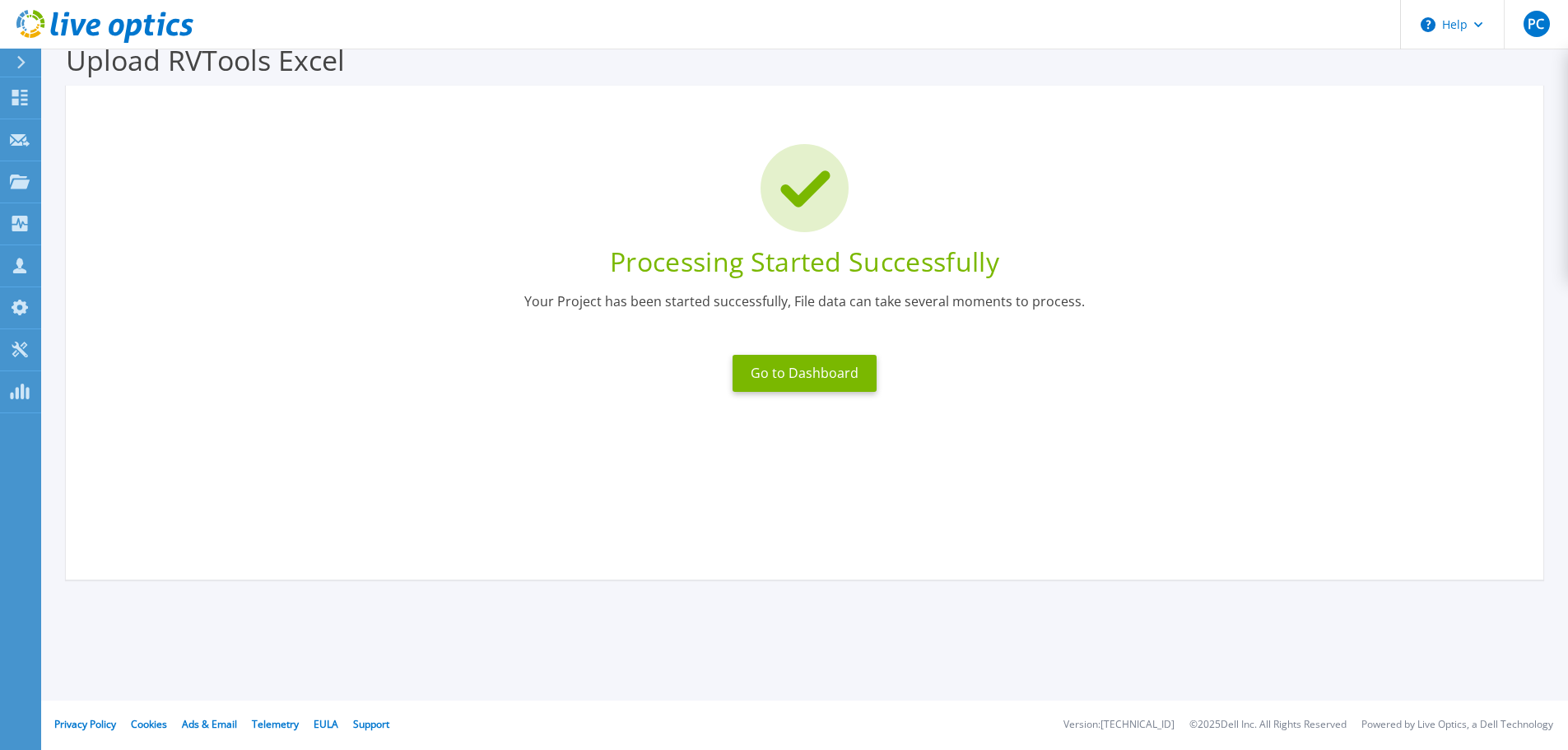
scroll to position [32, 0]
click at [781, 370] on button "Go to Dashboard" at bounding box center [804, 374] width 144 height 37
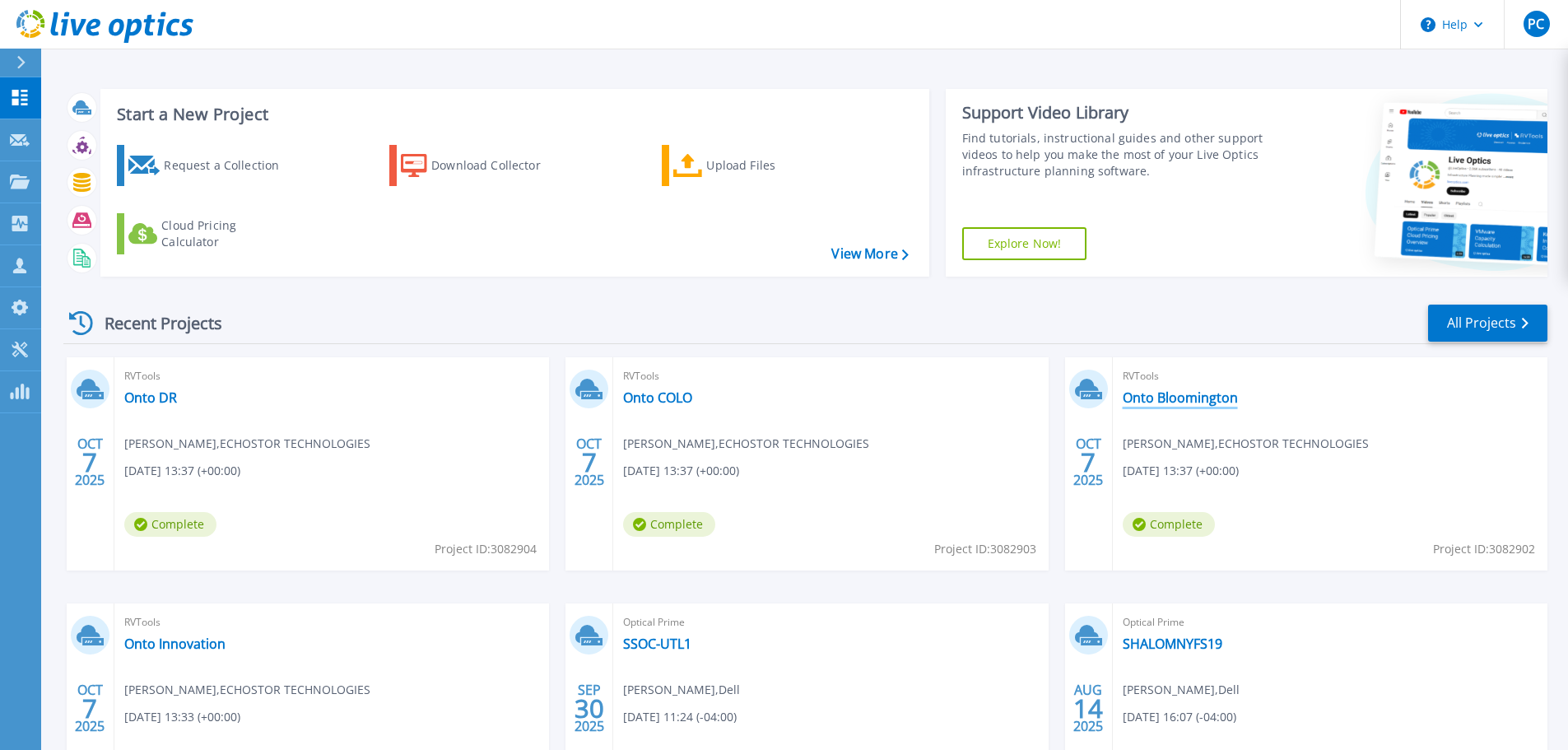
click at [1193, 392] on link "Onto Bloomington" at bounding box center [1180, 398] width 115 height 17
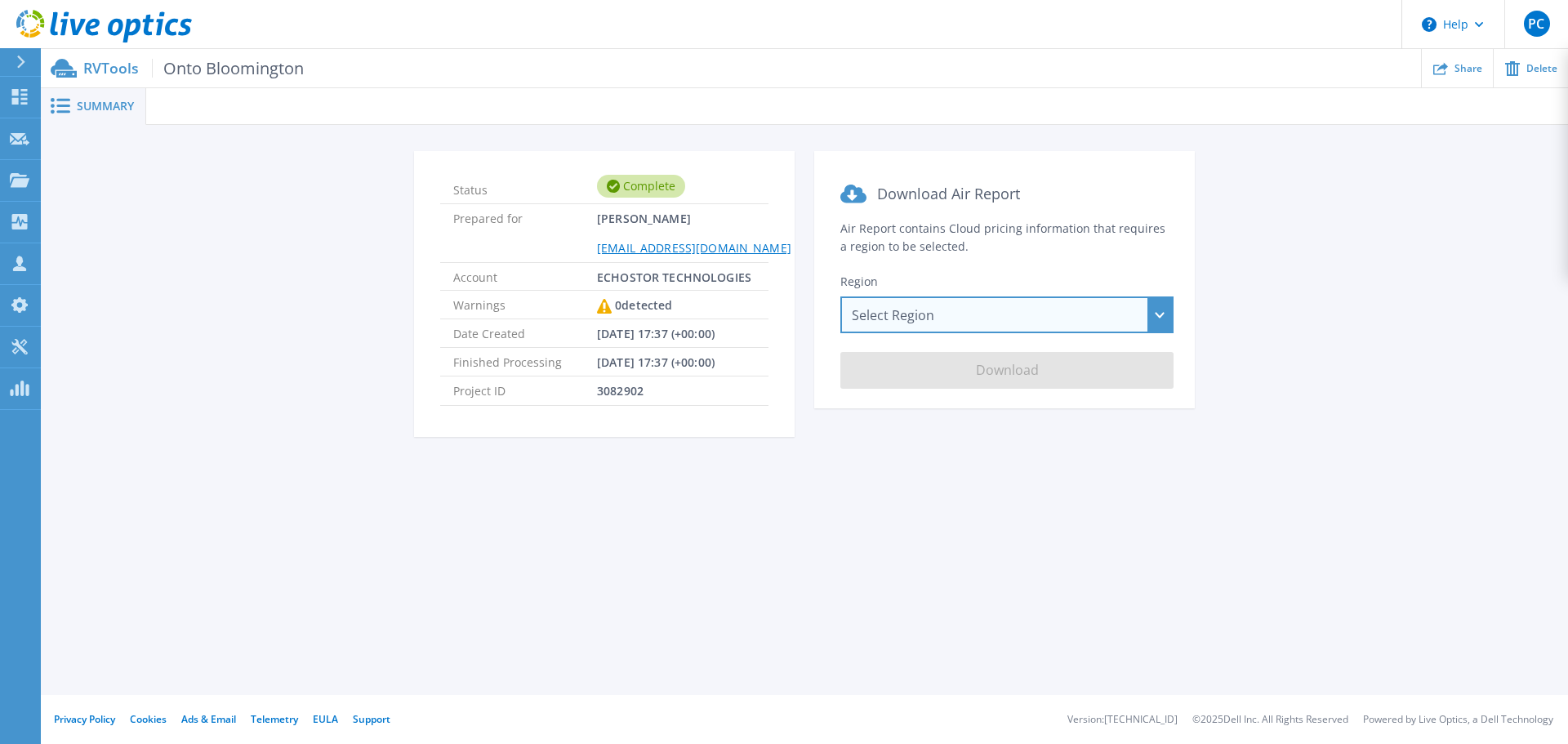
click at [1071, 320] on div "Select Region [GEOGRAPHIC_DATA] ([GEOGRAPHIC_DATA]) [GEOGRAPHIC_DATA] ([GEOGRAP…" at bounding box center [1007, 315] width 333 height 37
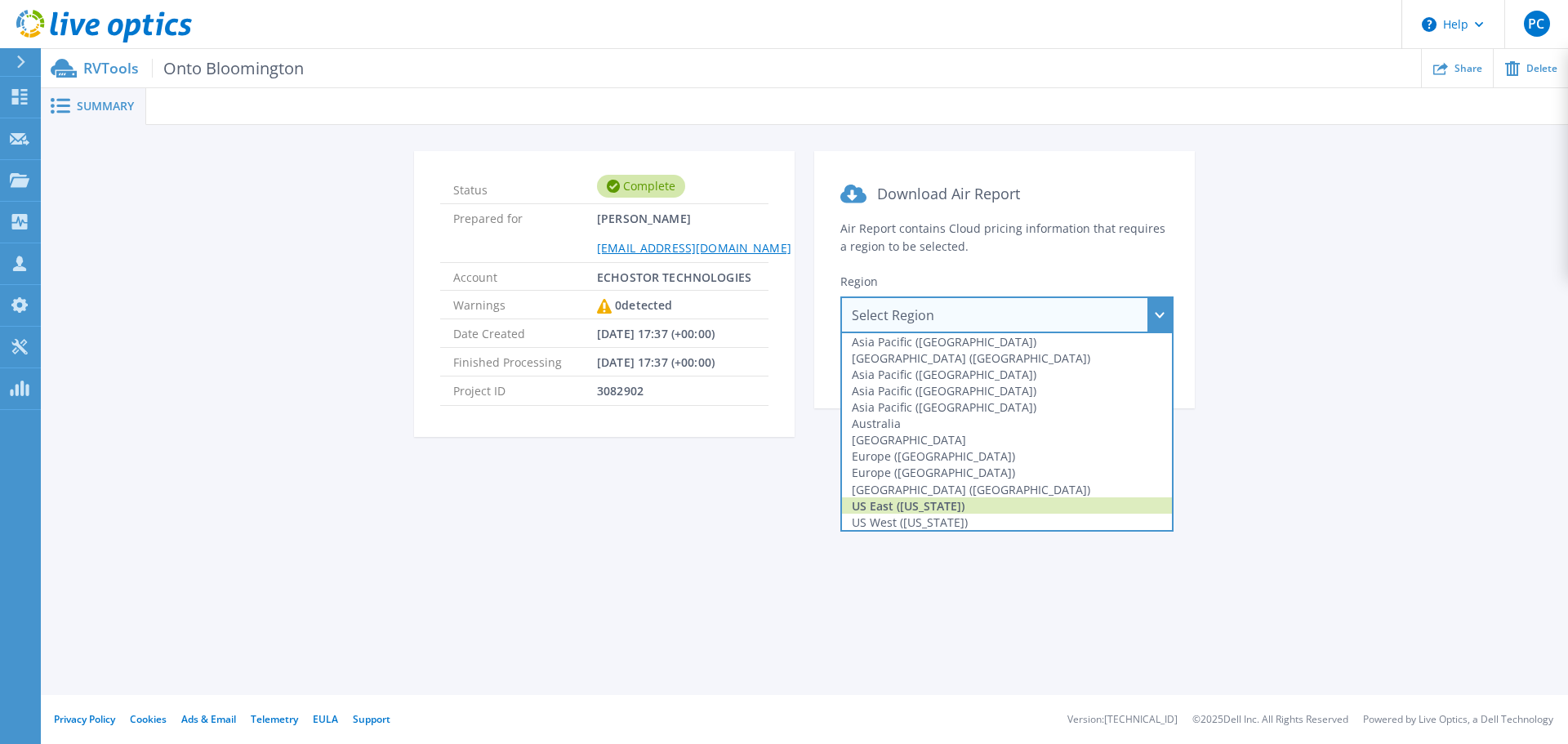
click at [987, 505] on div "US East (Virginia)" at bounding box center [1008, 506] width 330 height 16
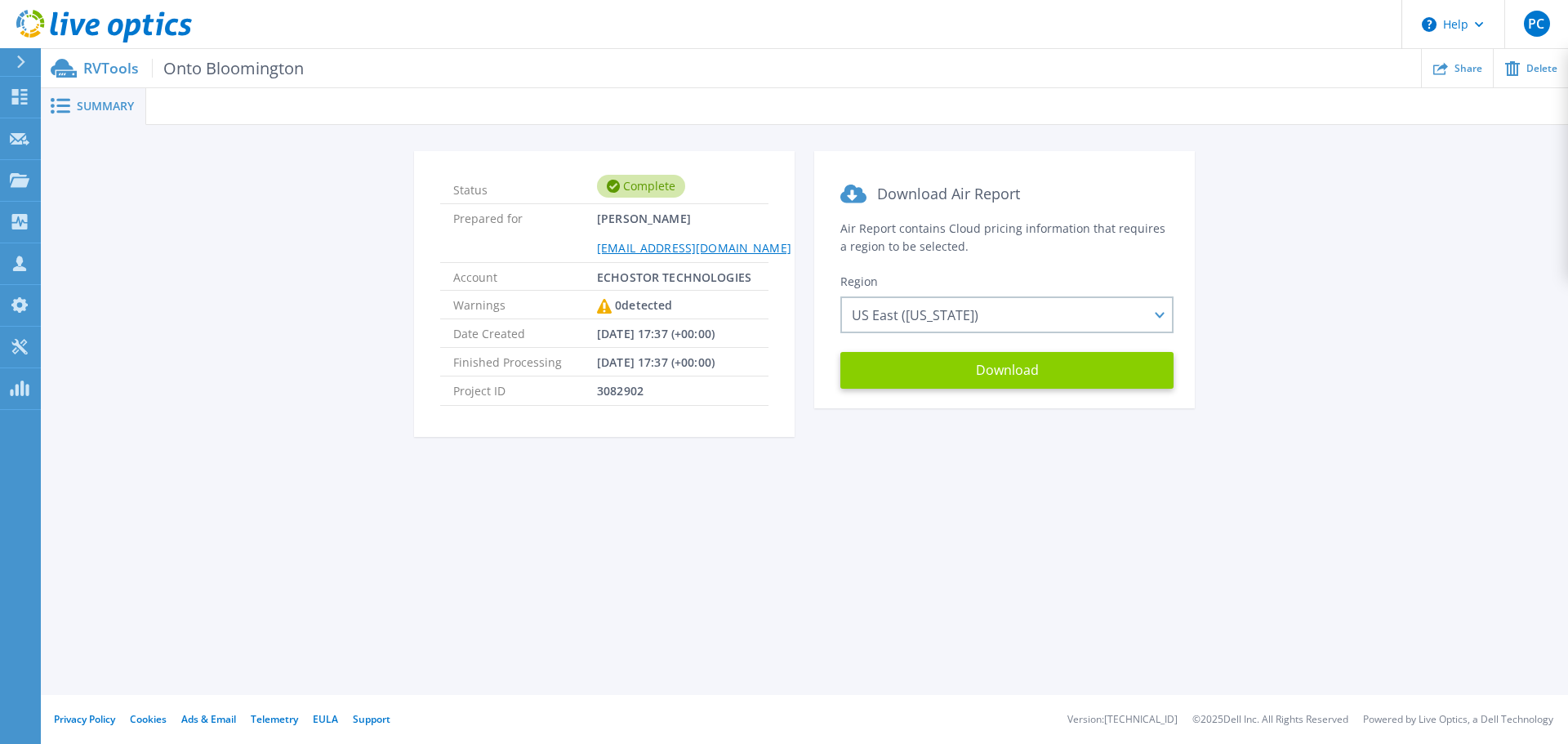
click at [1014, 365] on button "Download" at bounding box center [1007, 371] width 333 height 37
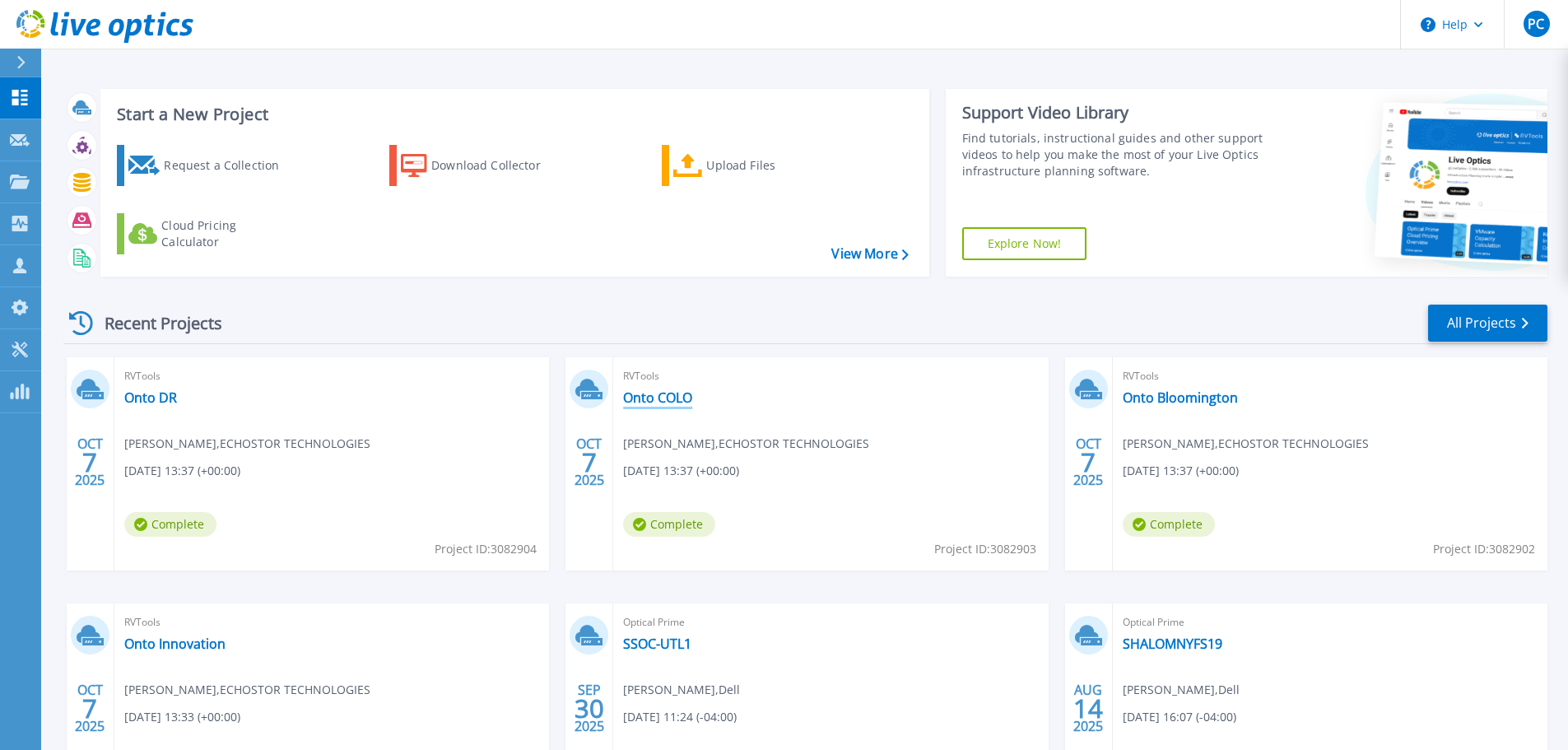
click at [667, 398] on link "Onto COLO" at bounding box center [657, 398] width 69 height 17
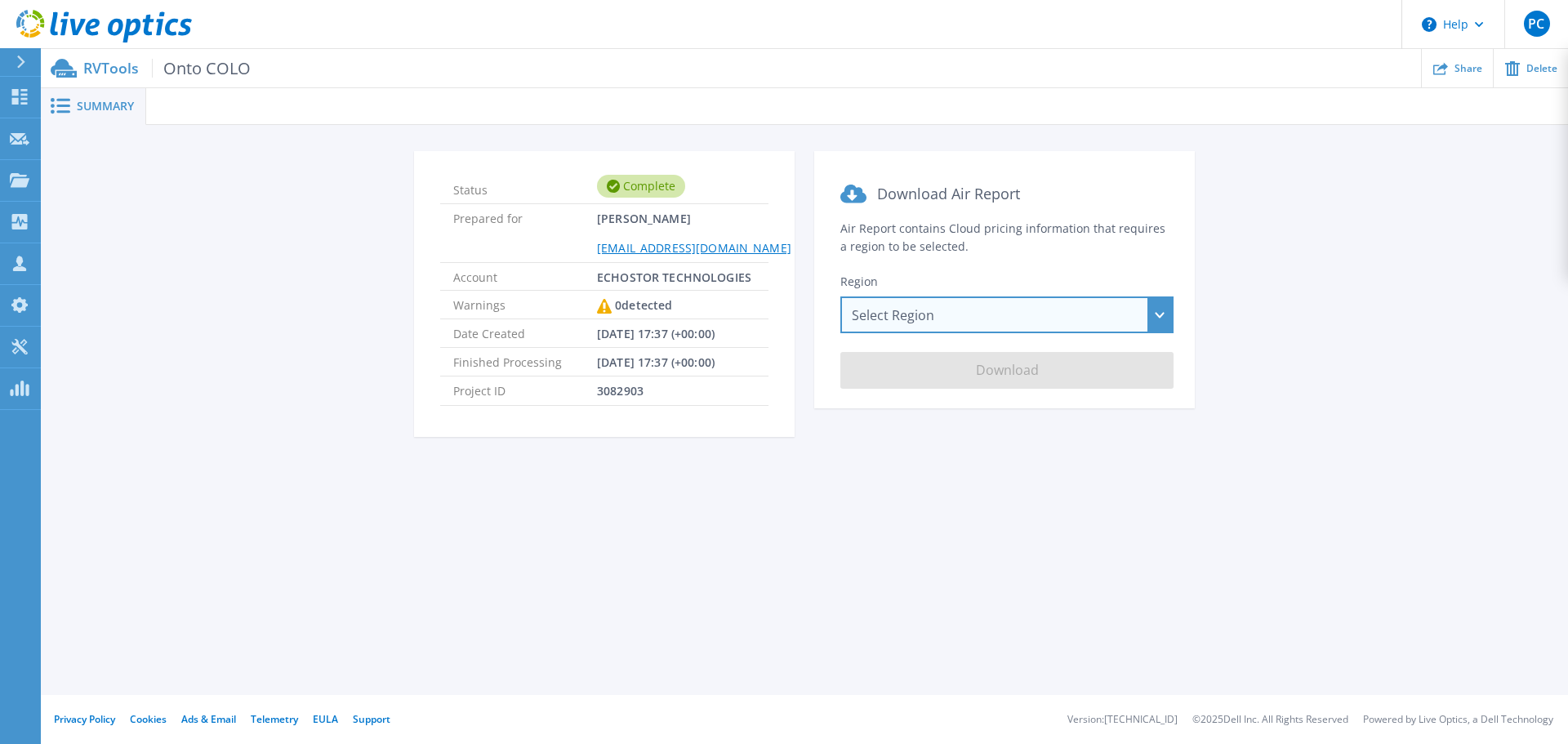
click at [931, 320] on div "Select Region Asia Pacific (Hong Kong) Asia Pacific (Mumbai) Asia Pacific (Seou…" at bounding box center [1007, 315] width 333 height 37
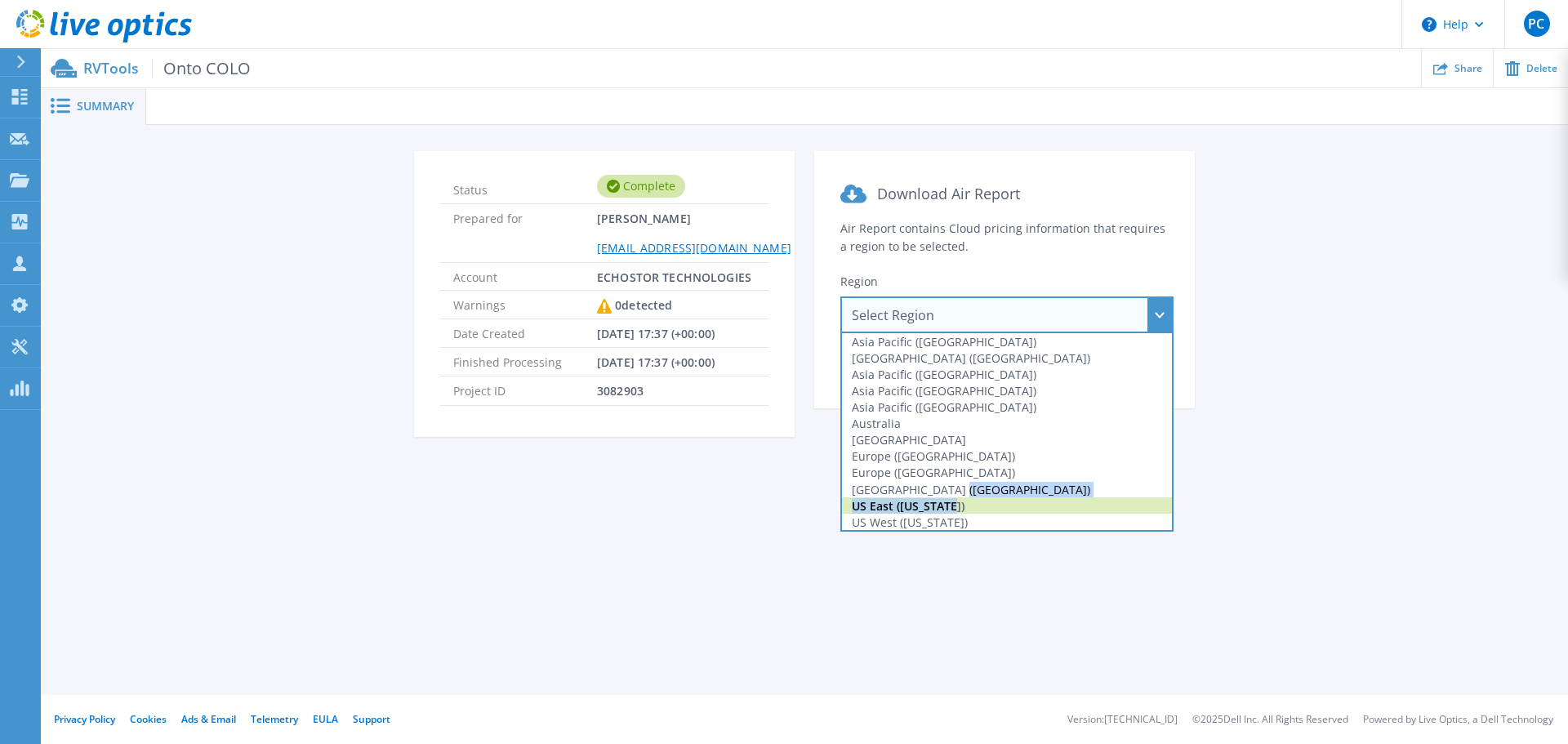
click at [959, 501] on div "Asia Pacific (Hong Kong) Asia Pacific (Mumbai) Asia Pacific (Seoul) Asia Pacifi…" at bounding box center [1007, 432] width 333 height 198
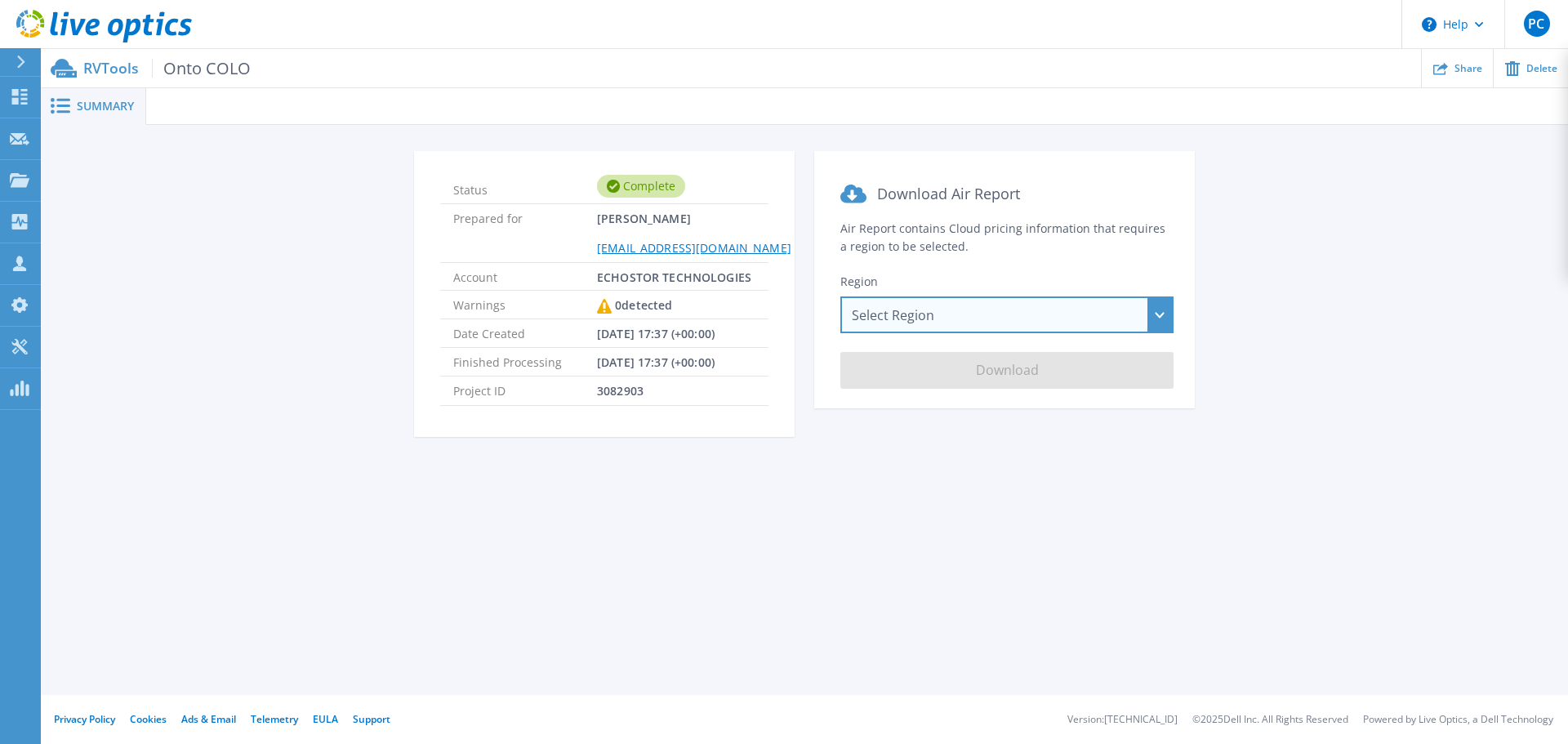
click at [965, 313] on div "Select Region [GEOGRAPHIC_DATA] ([GEOGRAPHIC_DATA]) [GEOGRAPHIC_DATA] ([GEOGRAP…" at bounding box center [1007, 315] width 333 height 37
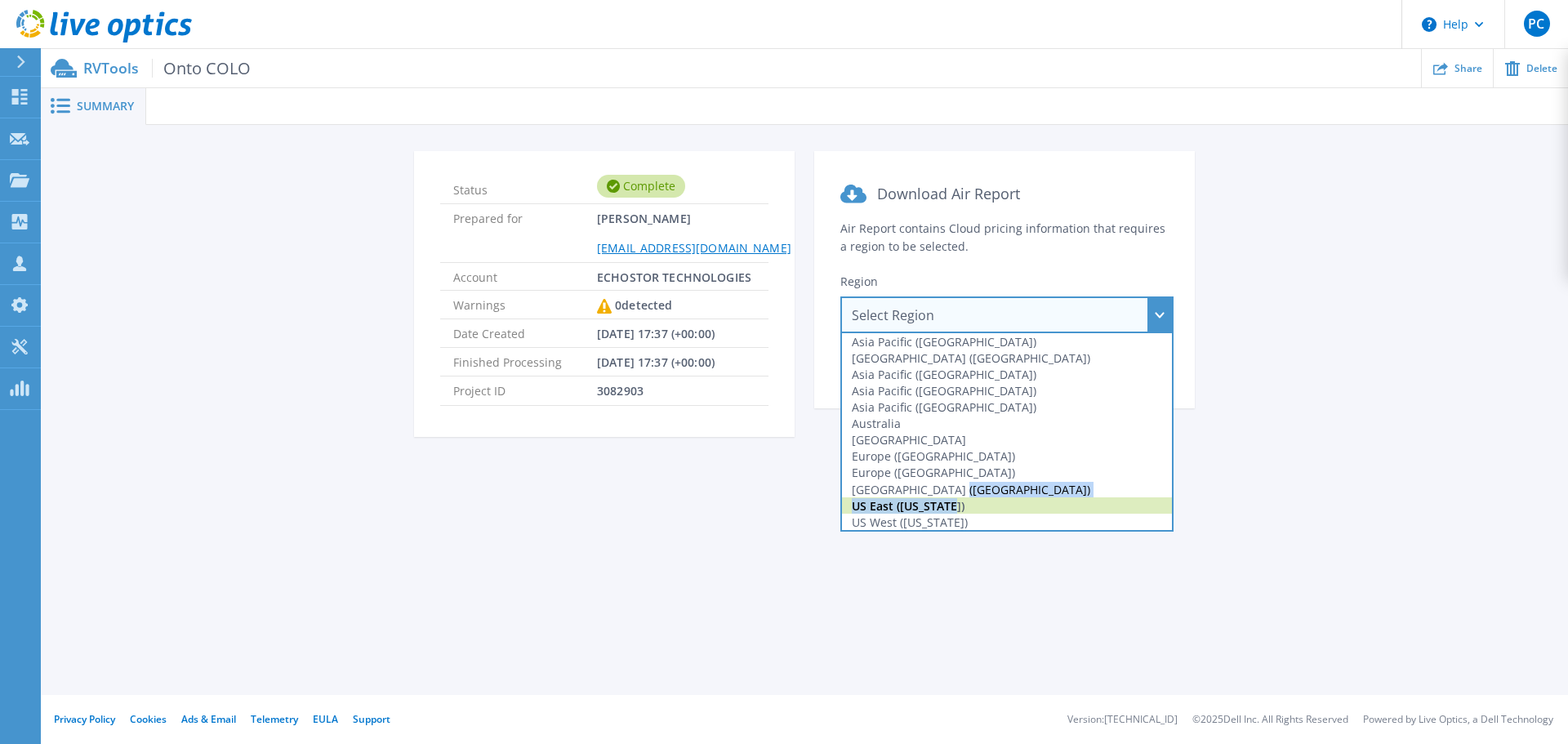
click at [956, 506] on div "US East (Virginia)" at bounding box center [1008, 506] width 330 height 16
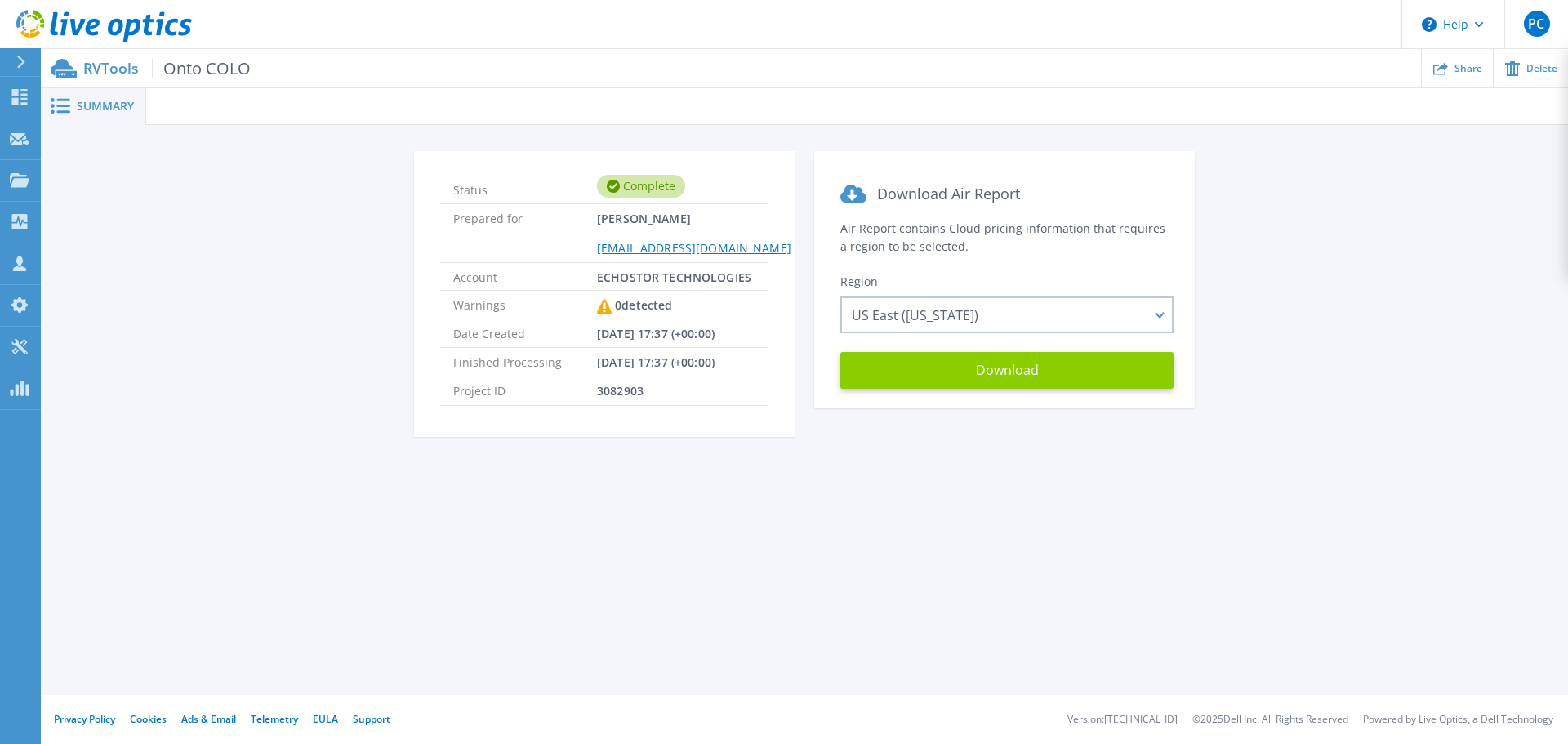
click at [1013, 368] on button "Download" at bounding box center [1007, 371] width 333 height 37
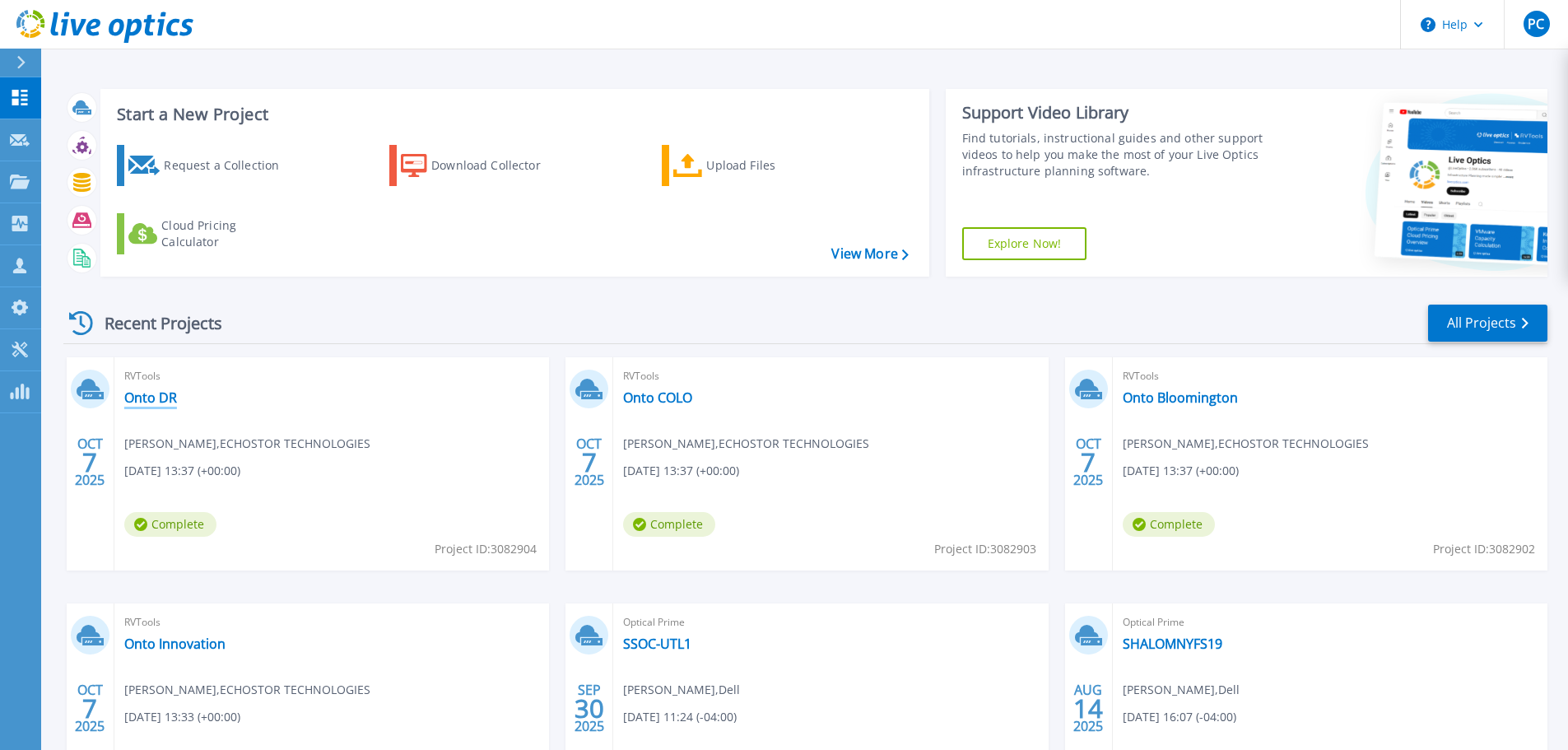
click at [160, 400] on link "Onto DR" at bounding box center [150, 398] width 52 height 17
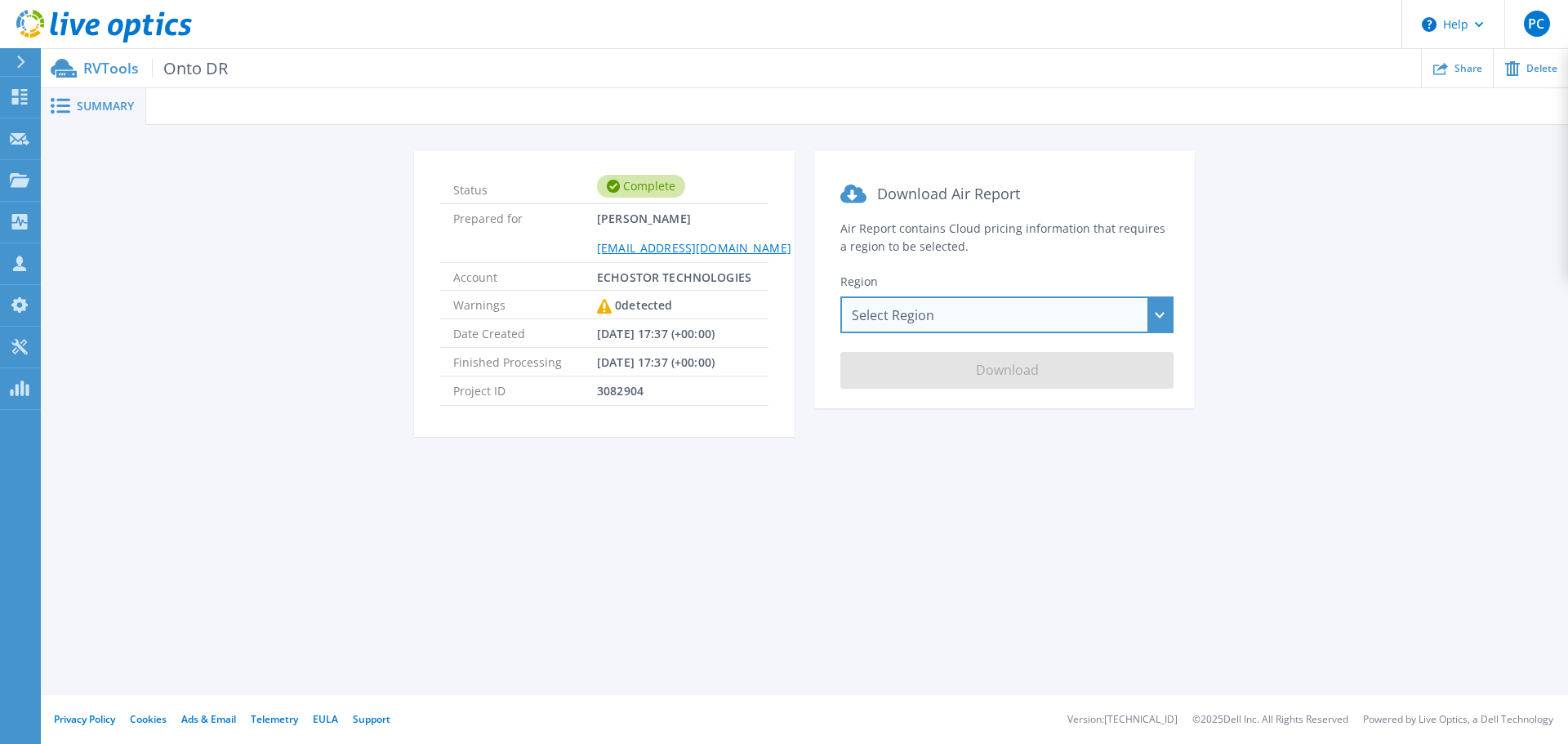
click at [972, 320] on div "Select Region [GEOGRAPHIC_DATA] ([GEOGRAPHIC_DATA]) [GEOGRAPHIC_DATA] ([GEOGRAP…" at bounding box center [1007, 315] width 333 height 37
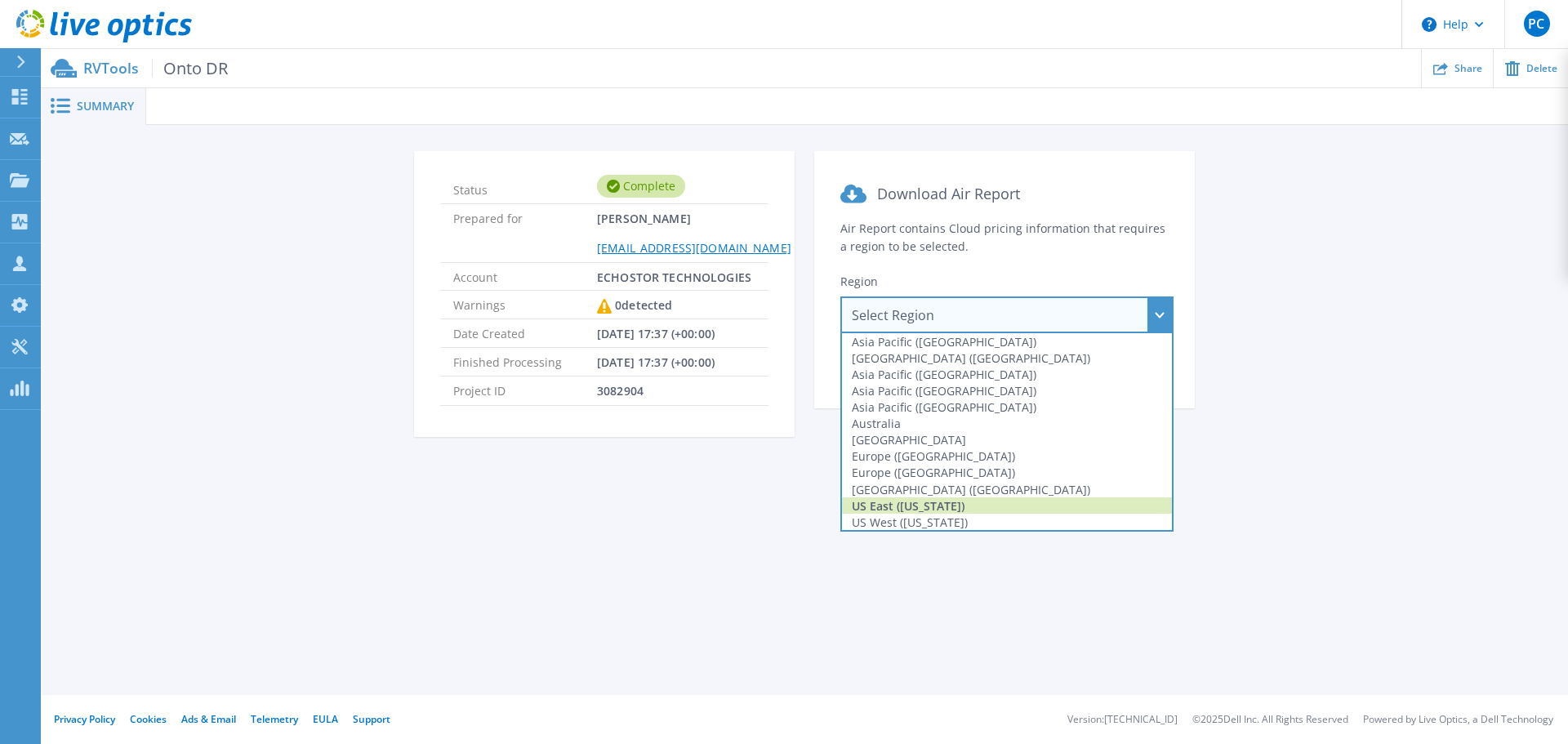
click at [942, 501] on div "US East ([US_STATE])" at bounding box center [1008, 506] width 330 height 16
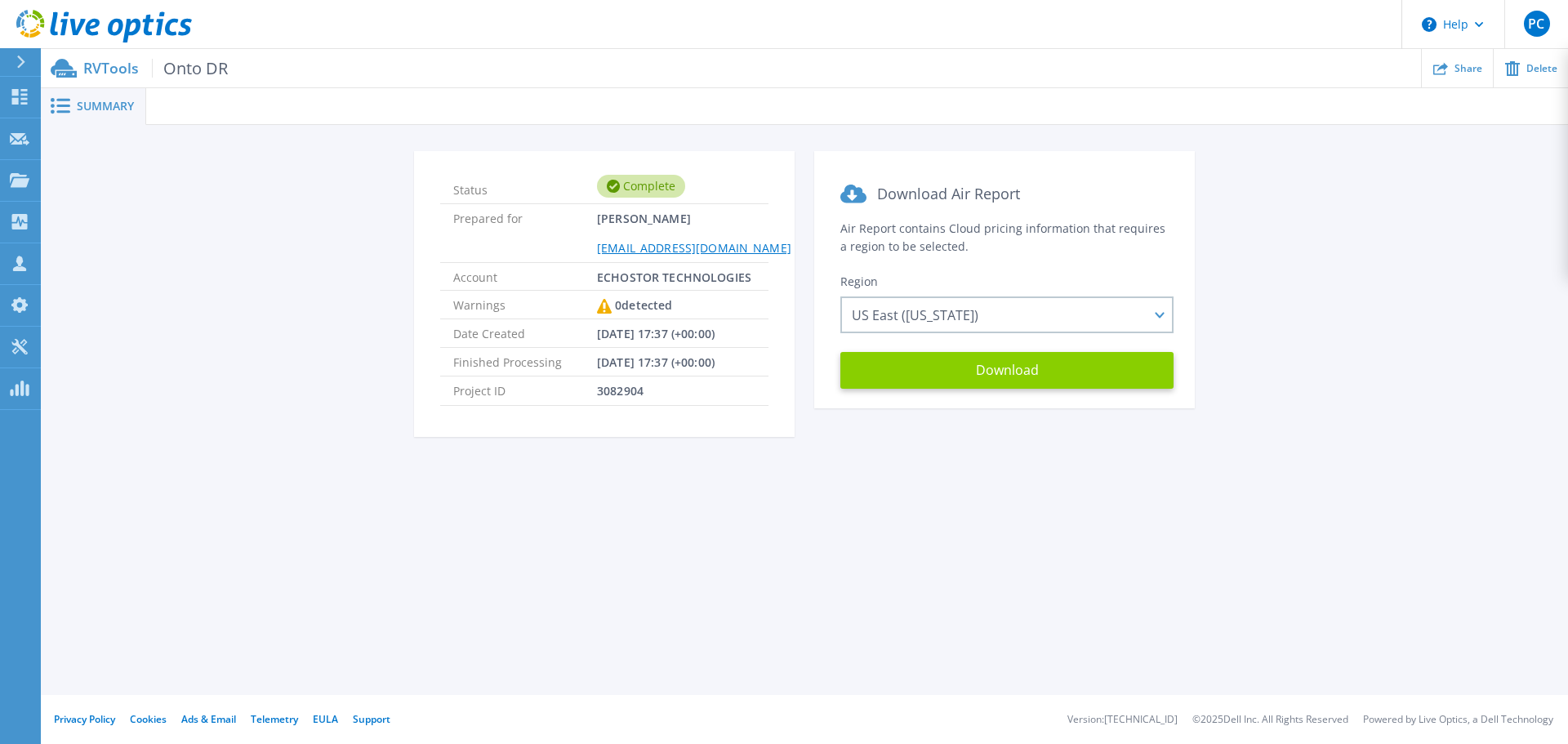
click at [993, 371] on button "Download" at bounding box center [1007, 371] width 333 height 37
